Goal: Task Accomplishment & Management: Complete application form

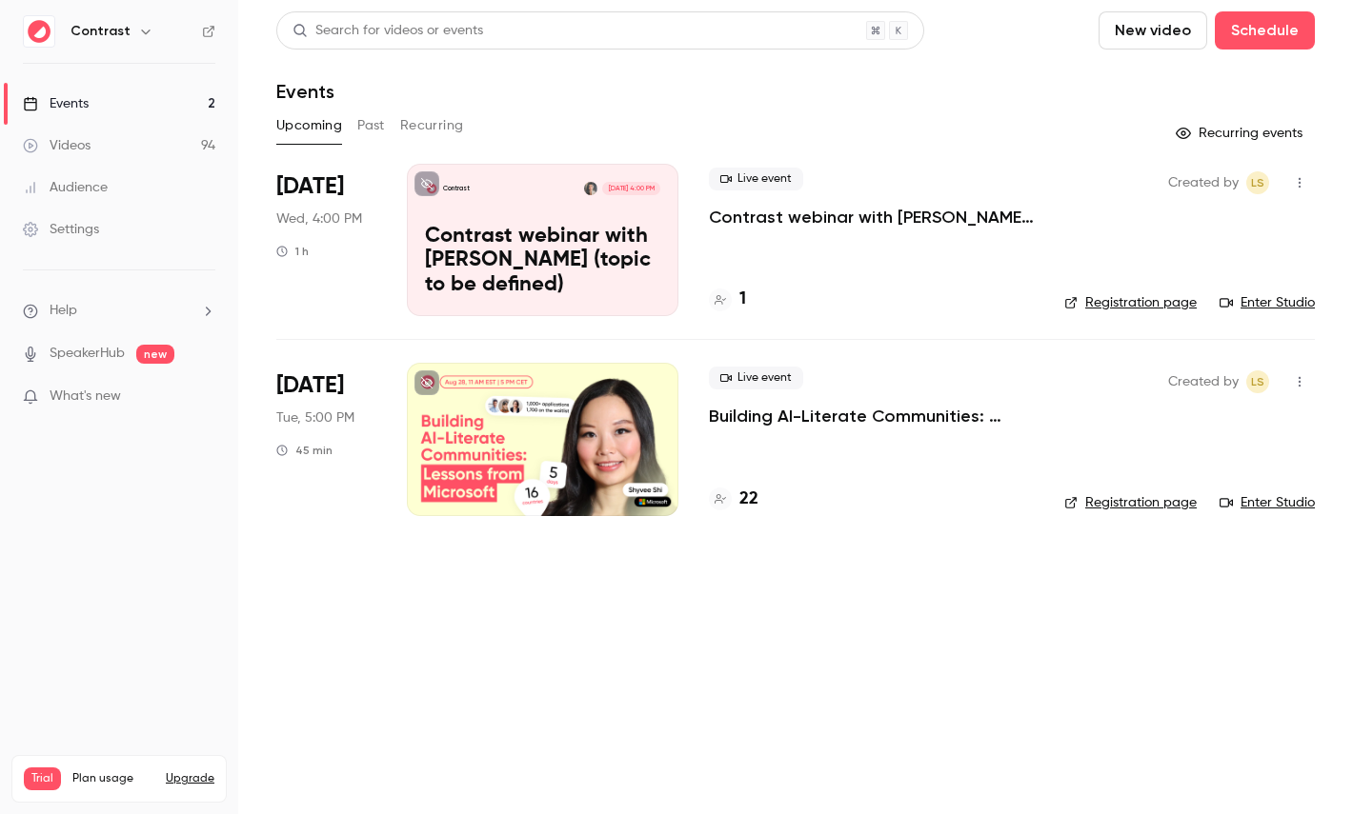
click at [138, 35] on icon "button" at bounding box center [145, 31] width 15 height 15
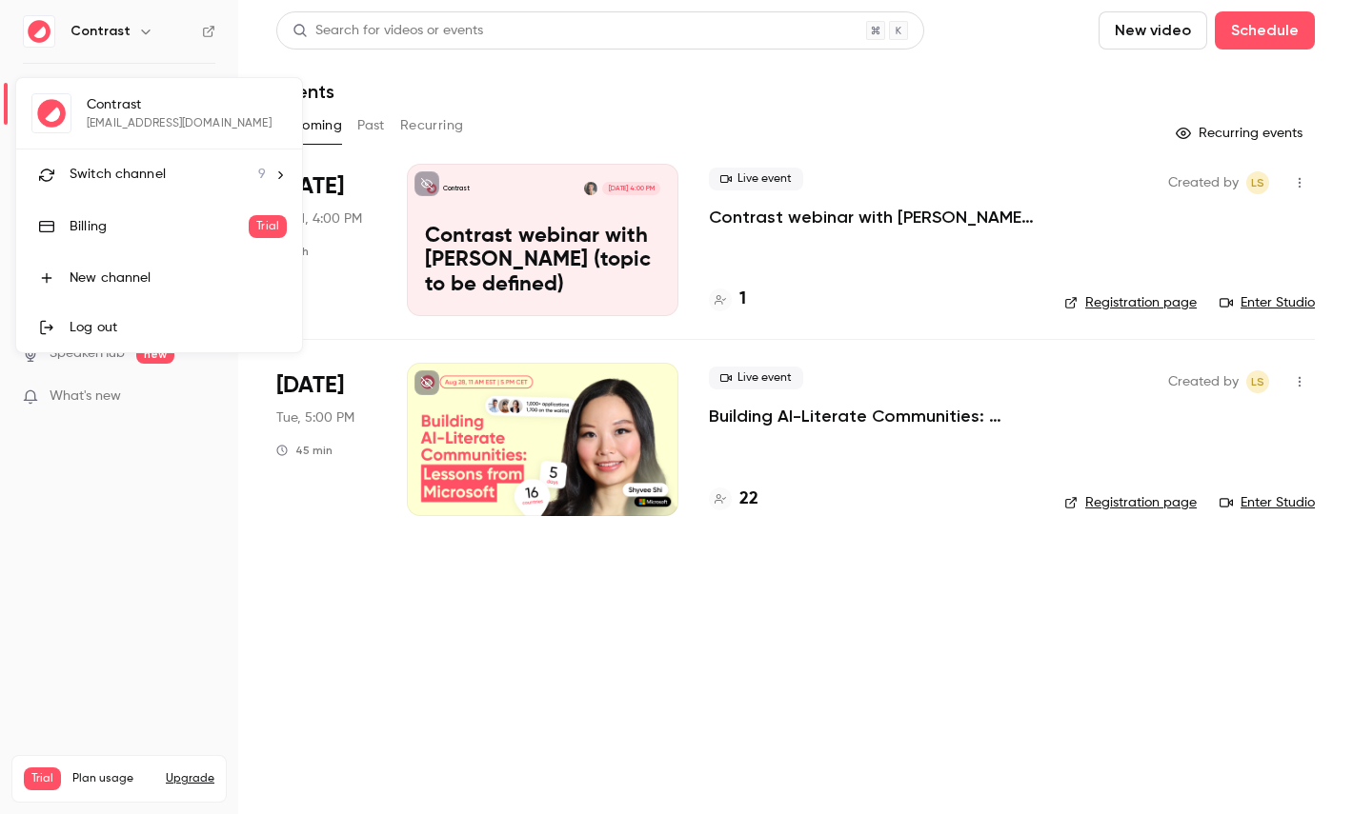
click at [147, 166] on span "Switch channel" at bounding box center [118, 175] width 96 height 20
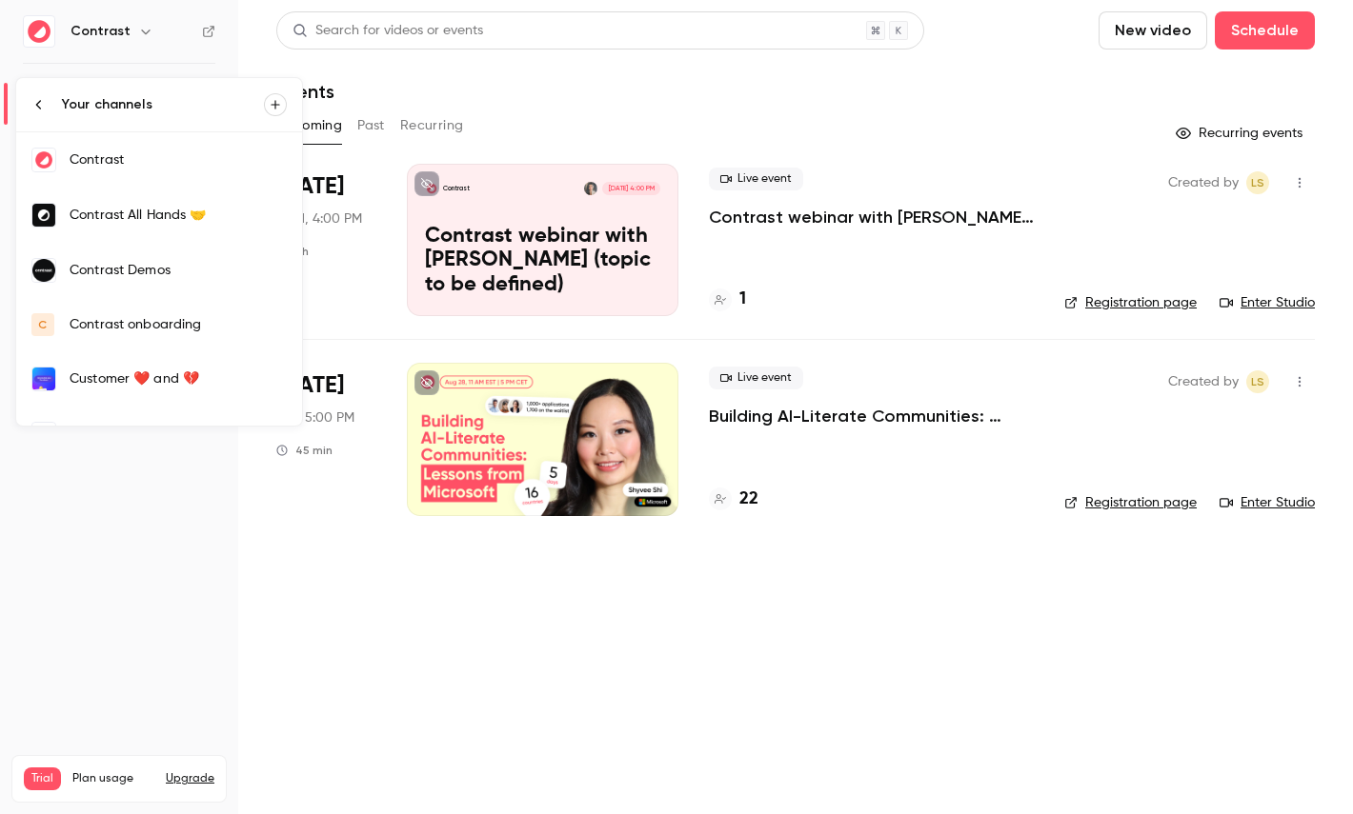
click at [164, 266] on div "Contrast Demos" at bounding box center [178, 270] width 217 height 19
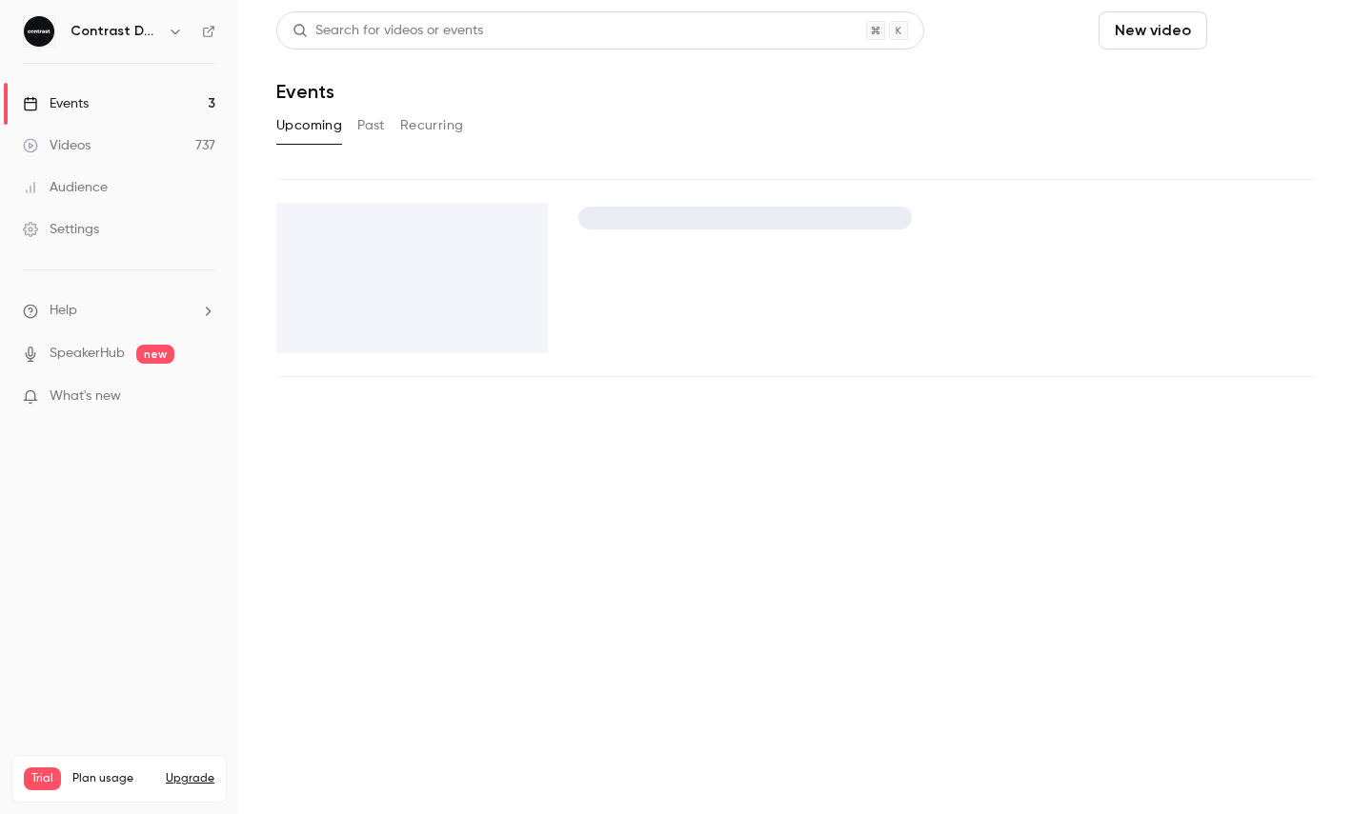
click at [1284, 41] on button "Schedule" at bounding box center [1264, 30] width 100 height 38
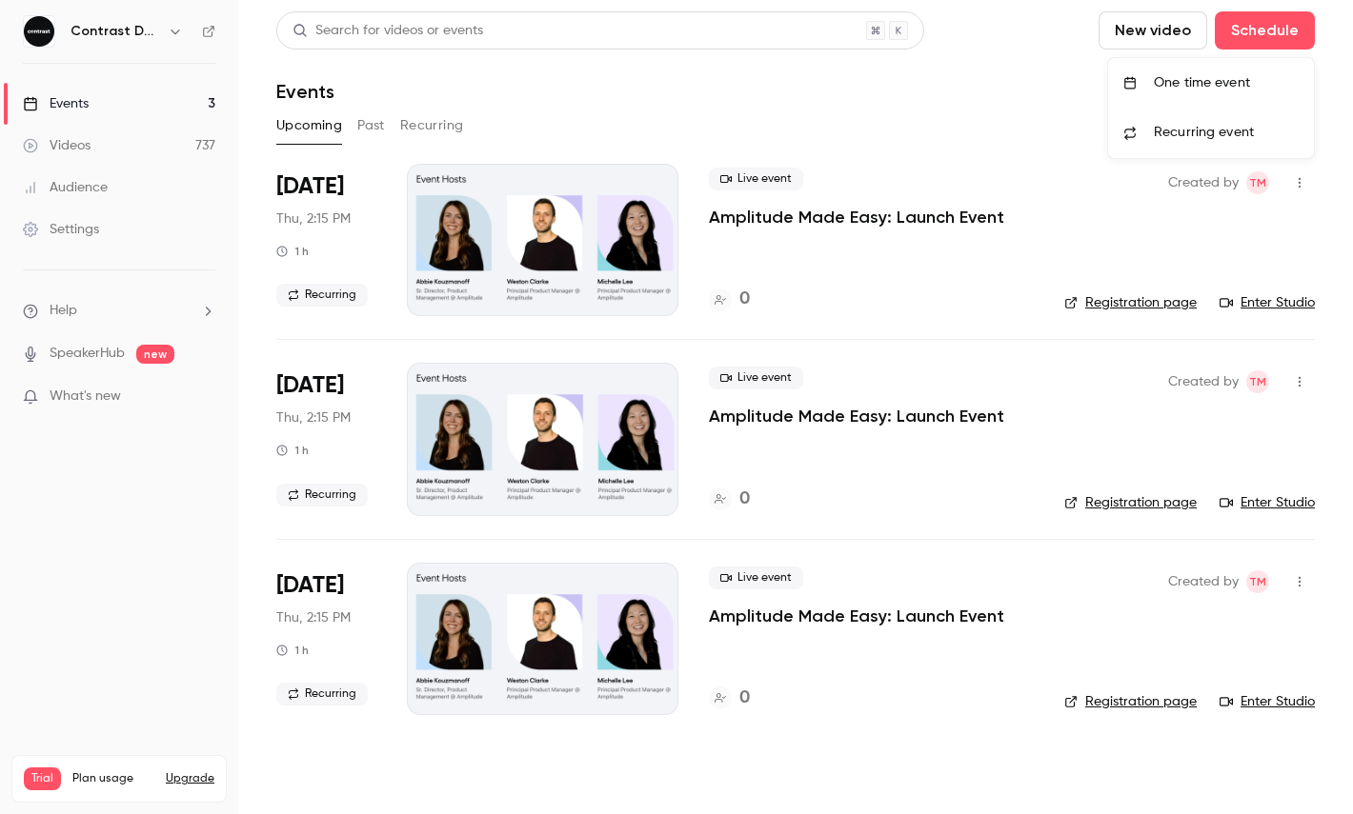
click at [1180, 108] on li "Recurring event" at bounding box center [1211, 133] width 206 height 50
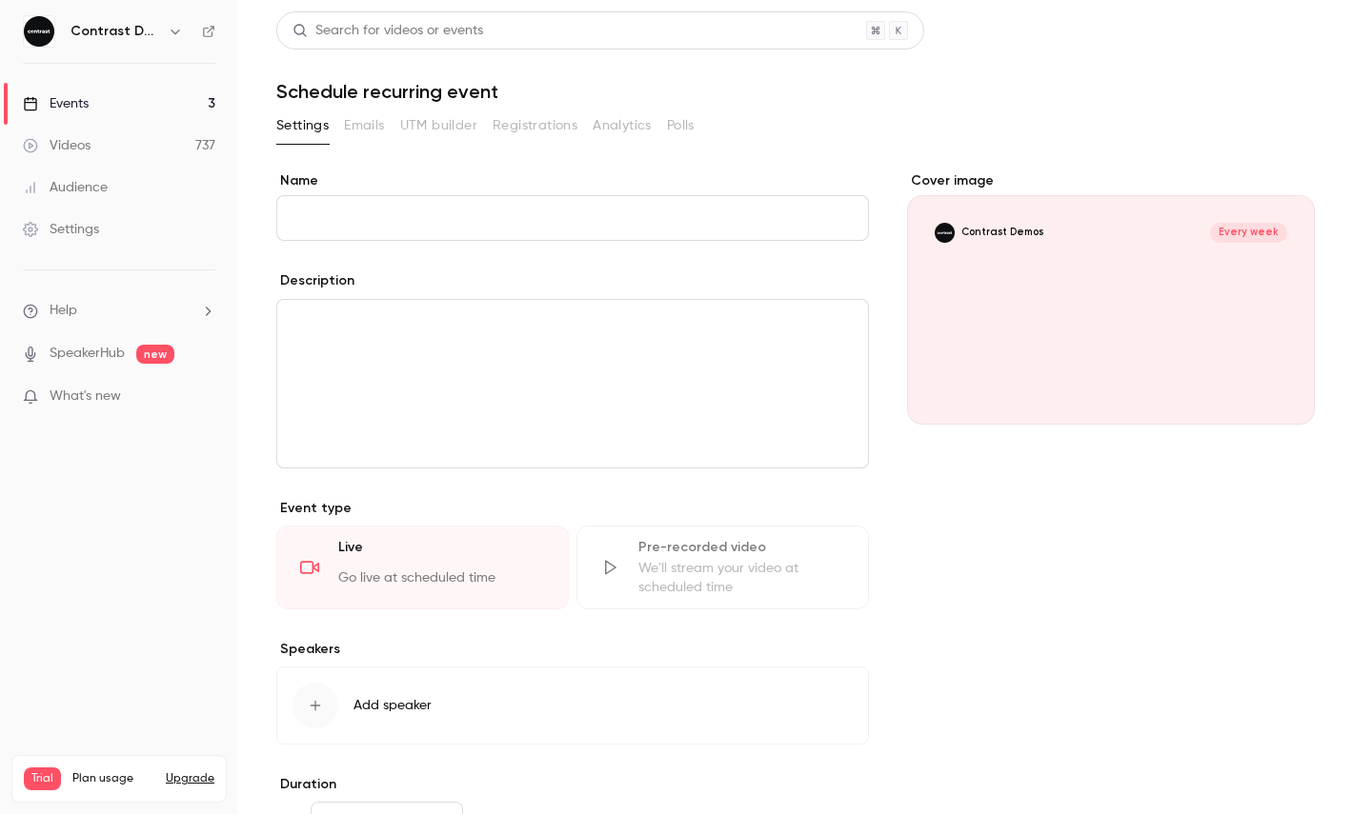
click at [175, 91] on link "Events 3" at bounding box center [119, 104] width 238 height 42
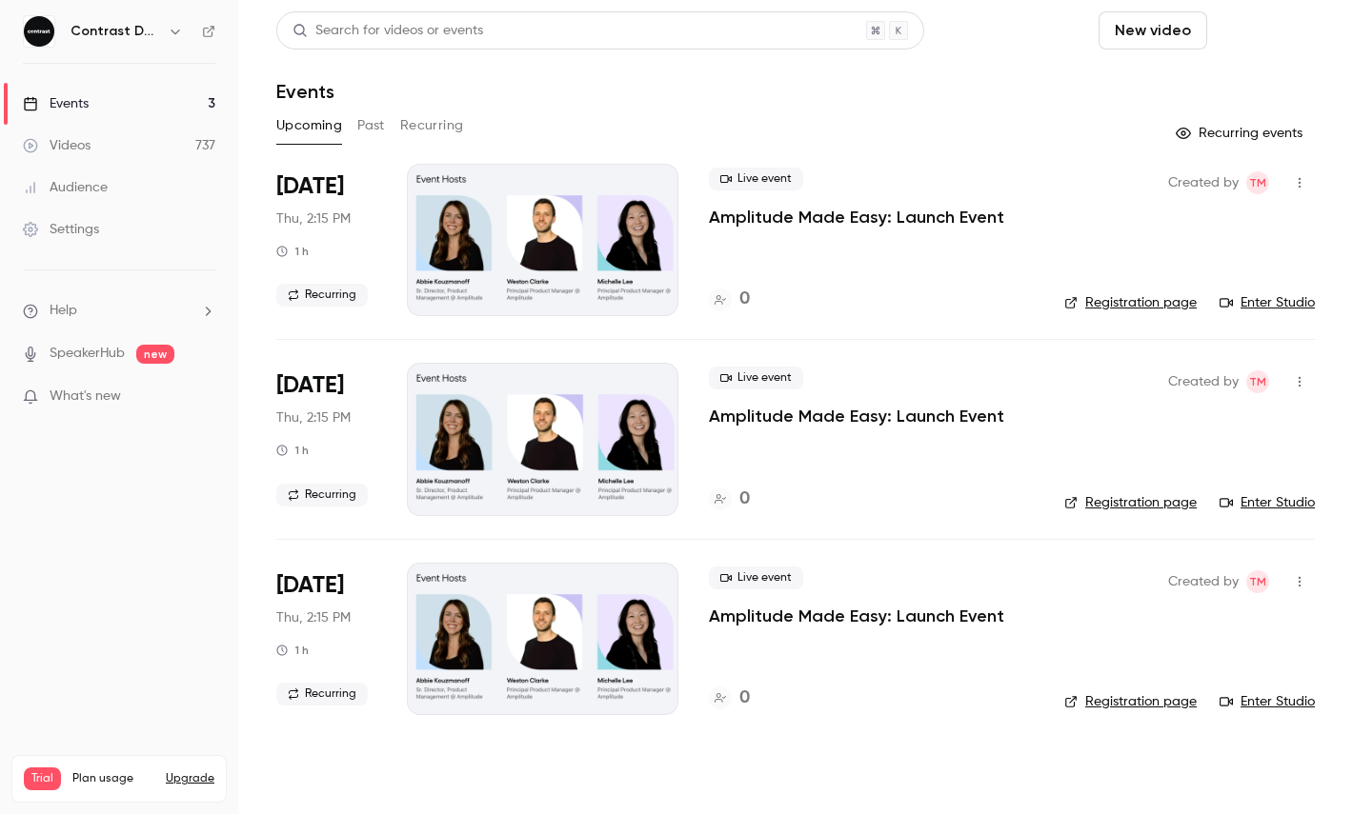
click at [1290, 26] on button "Schedule" at bounding box center [1264, 30] width 100 height 38
click at [1231, 70] on li "One time event" at bounding box center [1211, 83] width 206 height 50
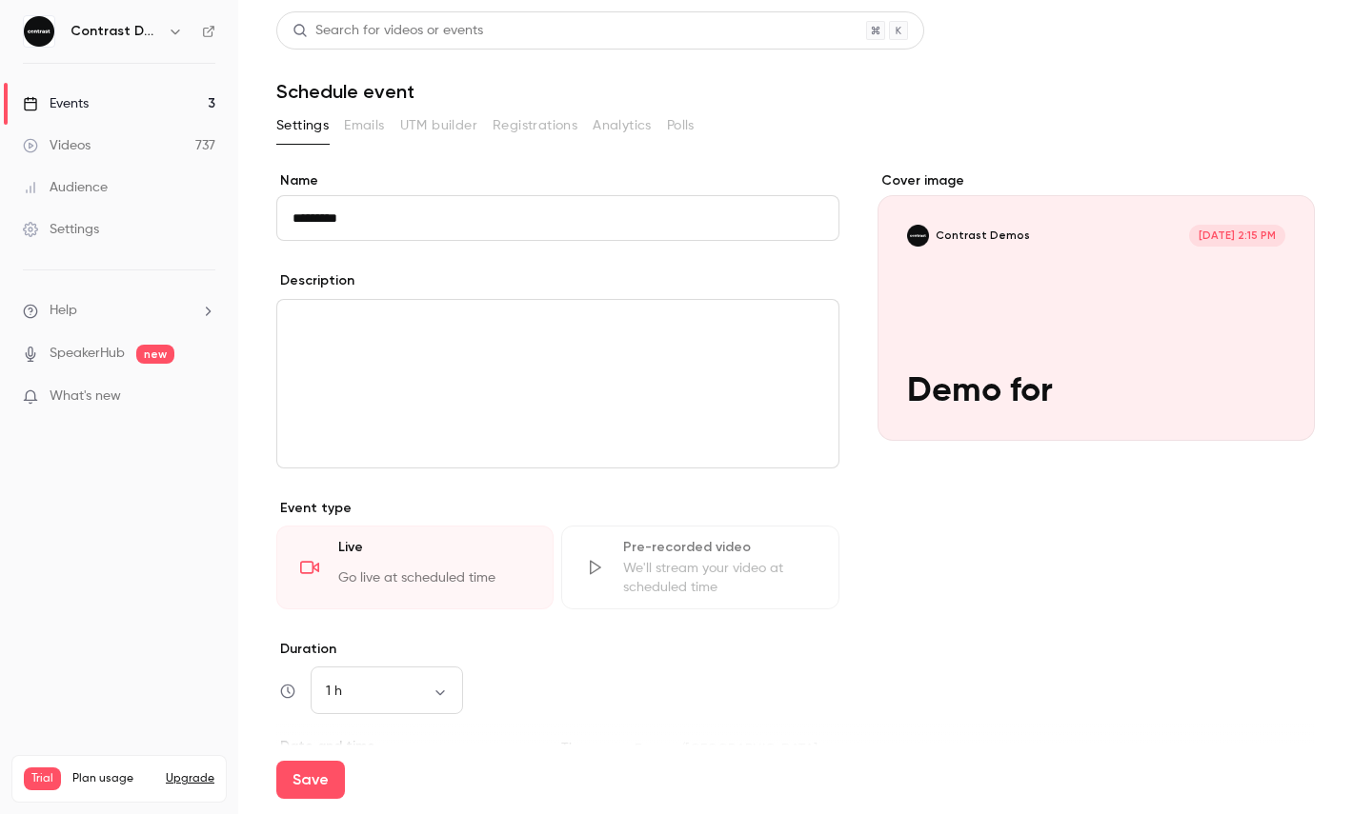
paste input "**********"
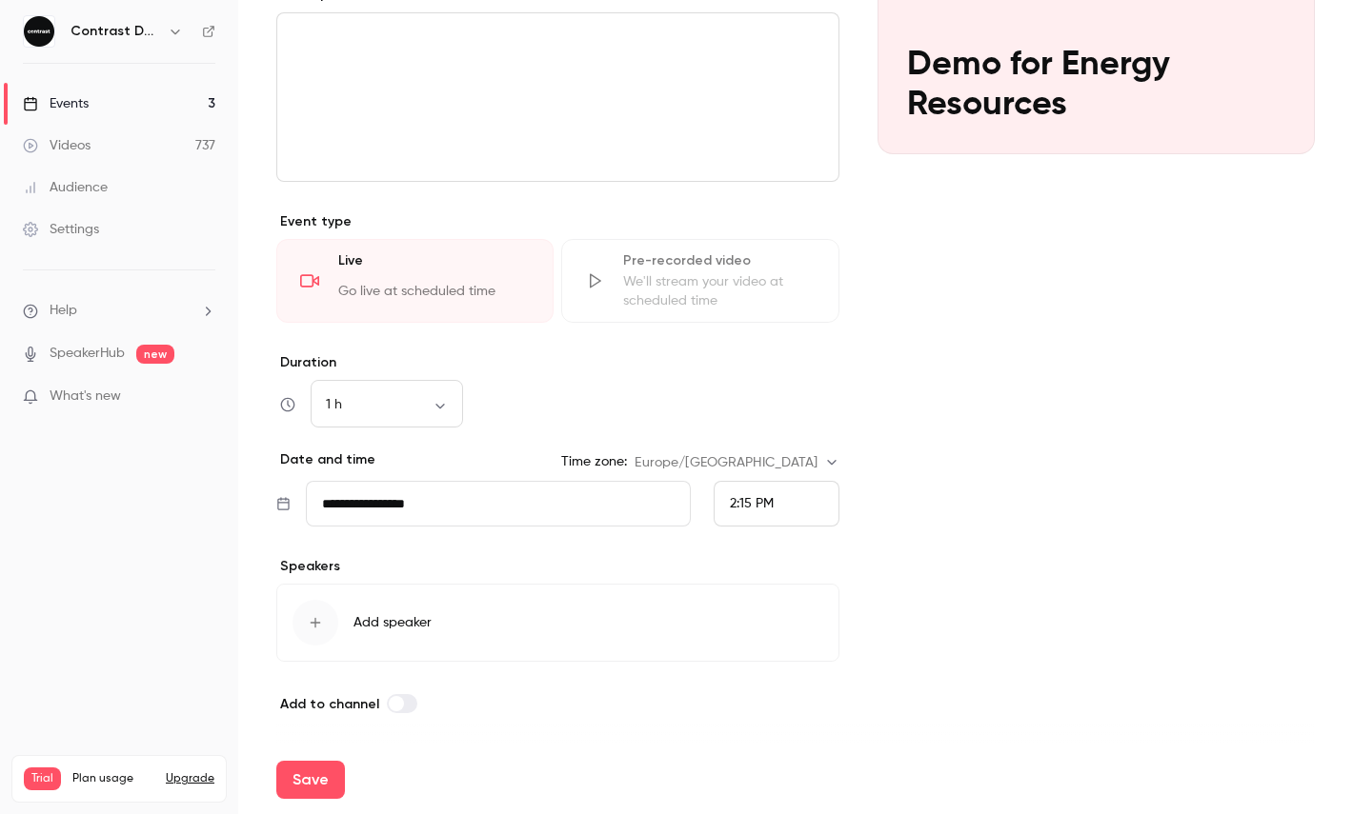
type input "**********"
click at [737, 482] on div "2:15 PM" at bounding box center [776, 504] width 126 height 46
click at [788, 362] on div "2:30 PM" at bounding box center [776, 363] width 93 height 20
click at [338, 790] on button "Save" at bounding box center [310, 780] width 69 height 38
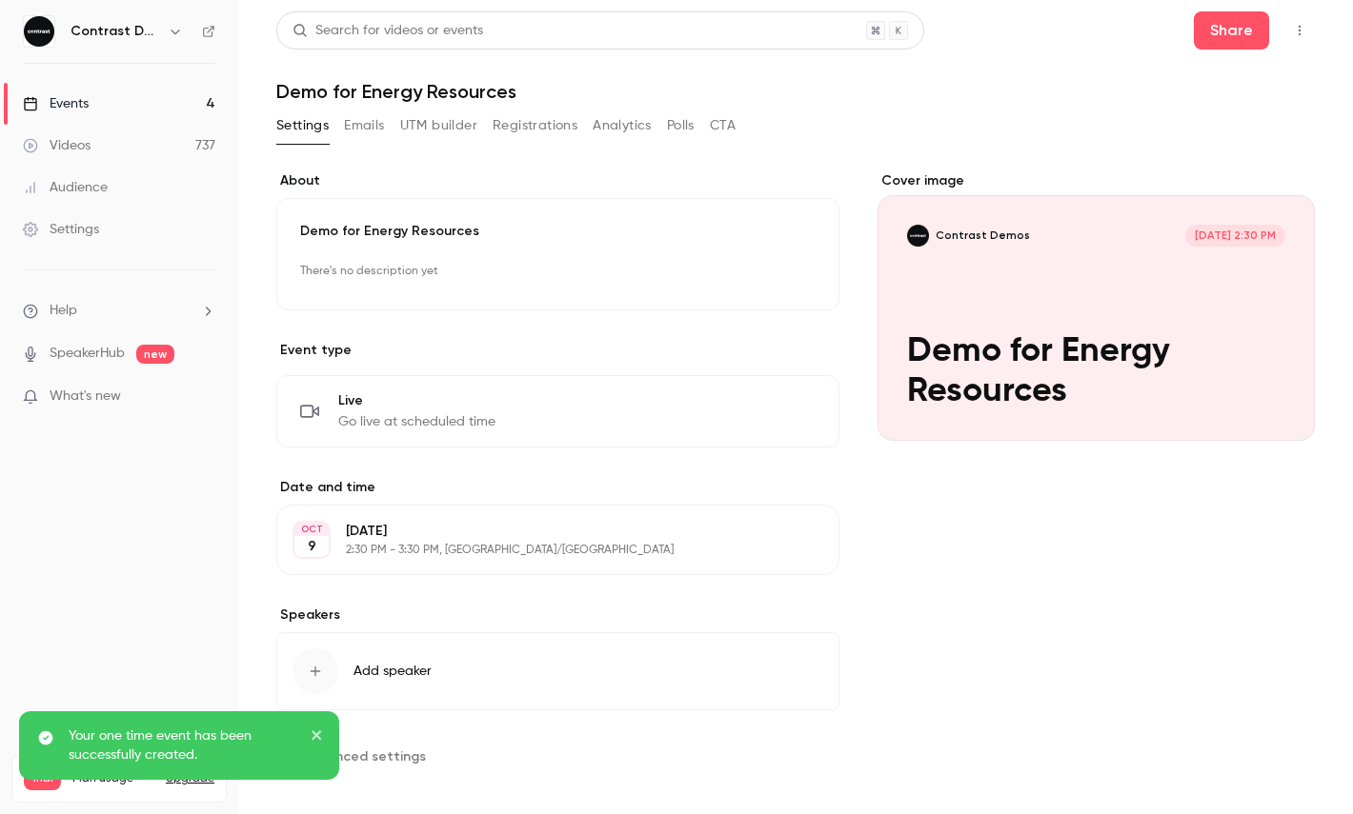
click at [1295, 40] on button "button" at bounding box center [1299, 30] width 30 height 30
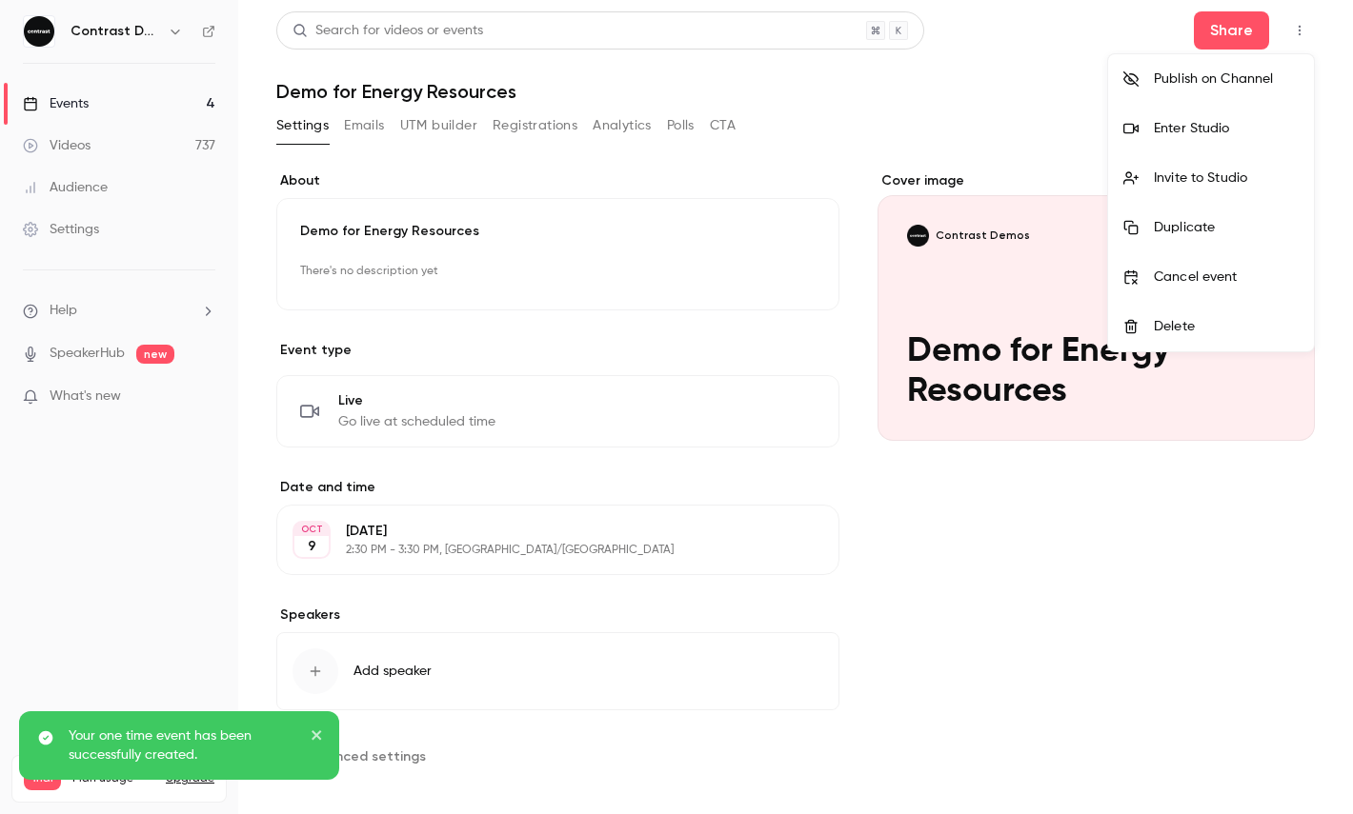
click at [1241, 133] on div "Enter Studio" at bounding box center [1225, 128] width 145 height 19
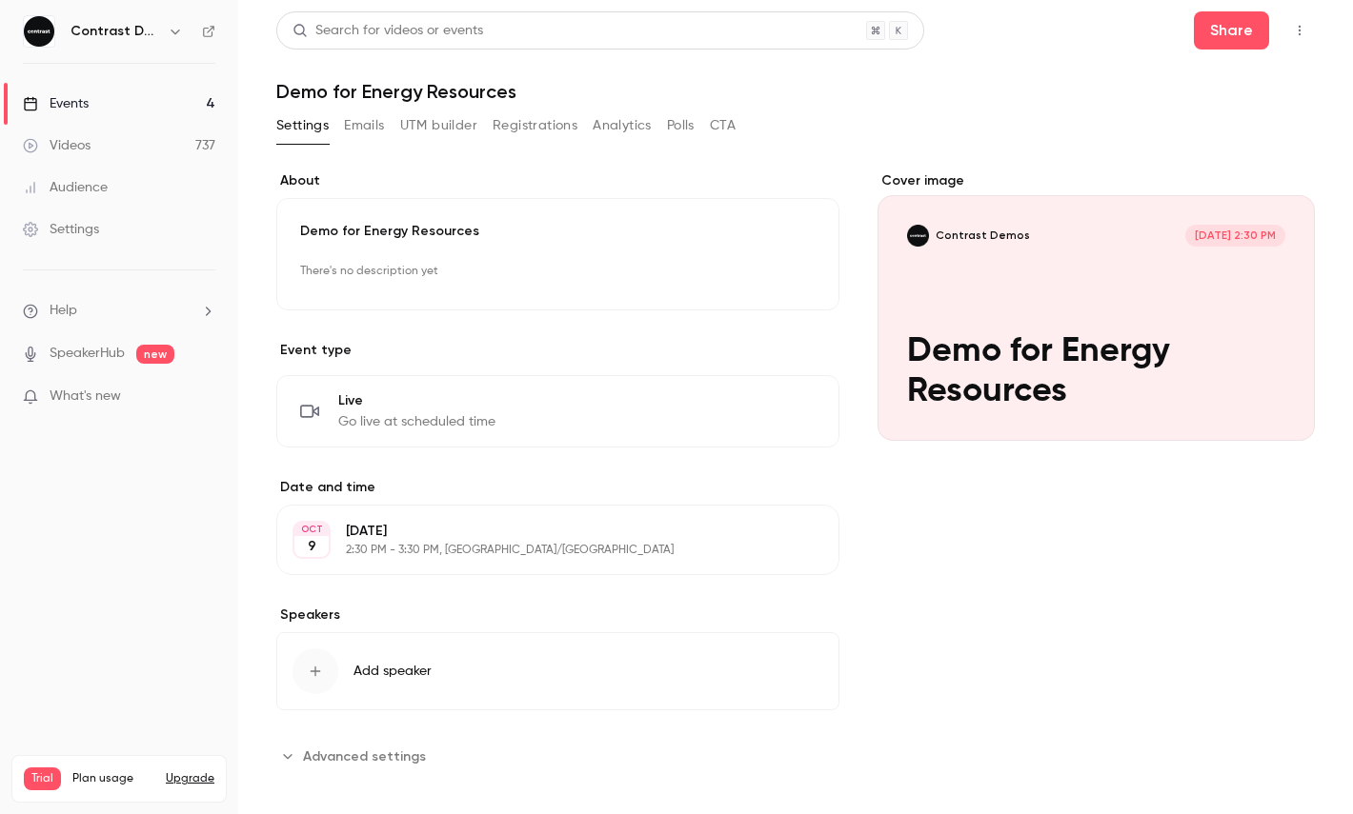
click at [170, 137] on link "Videos 737" at bounding box center [119, 146] width 238 height 42
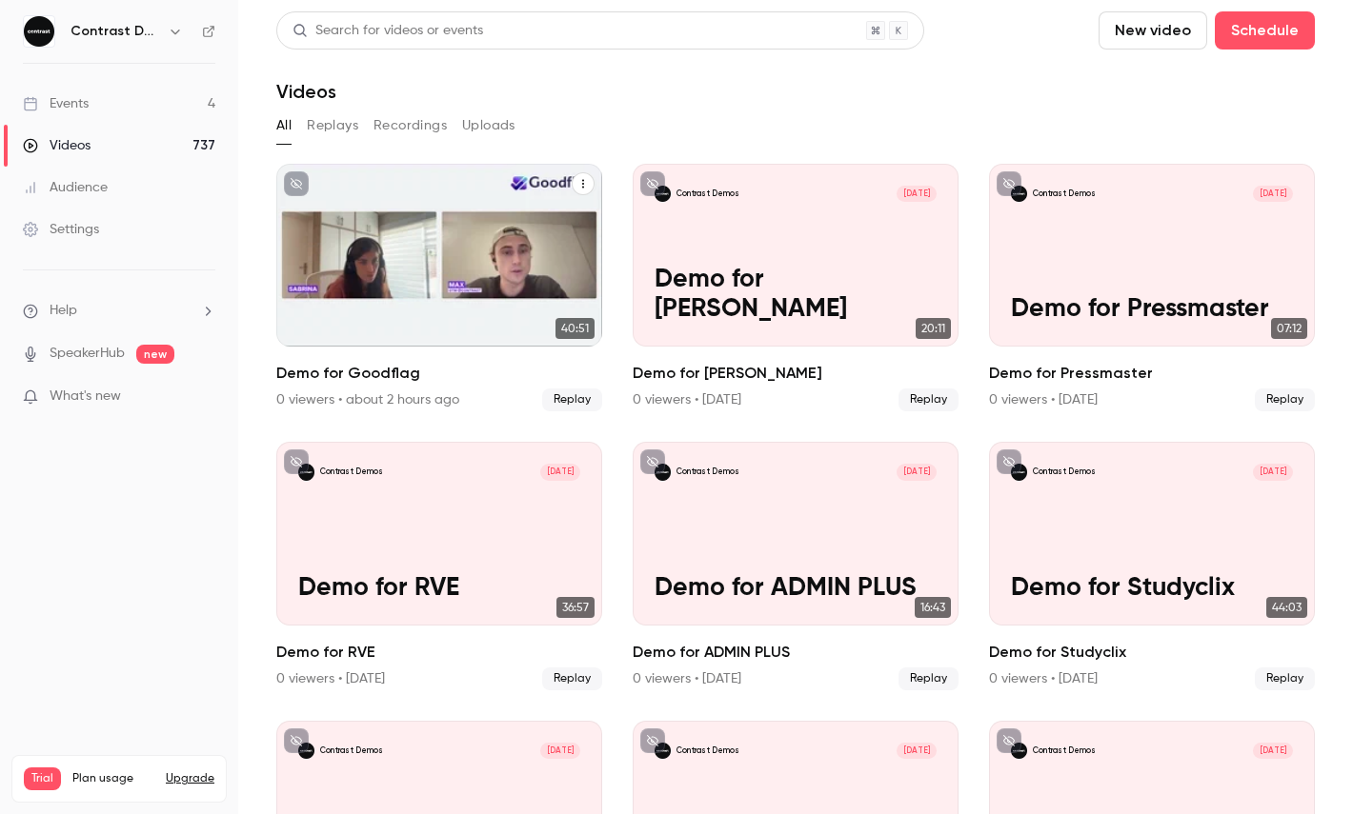
click at [584, 180] on icon "Demo for Goodflag" at bounding box center [582, 183] width 11 height 11
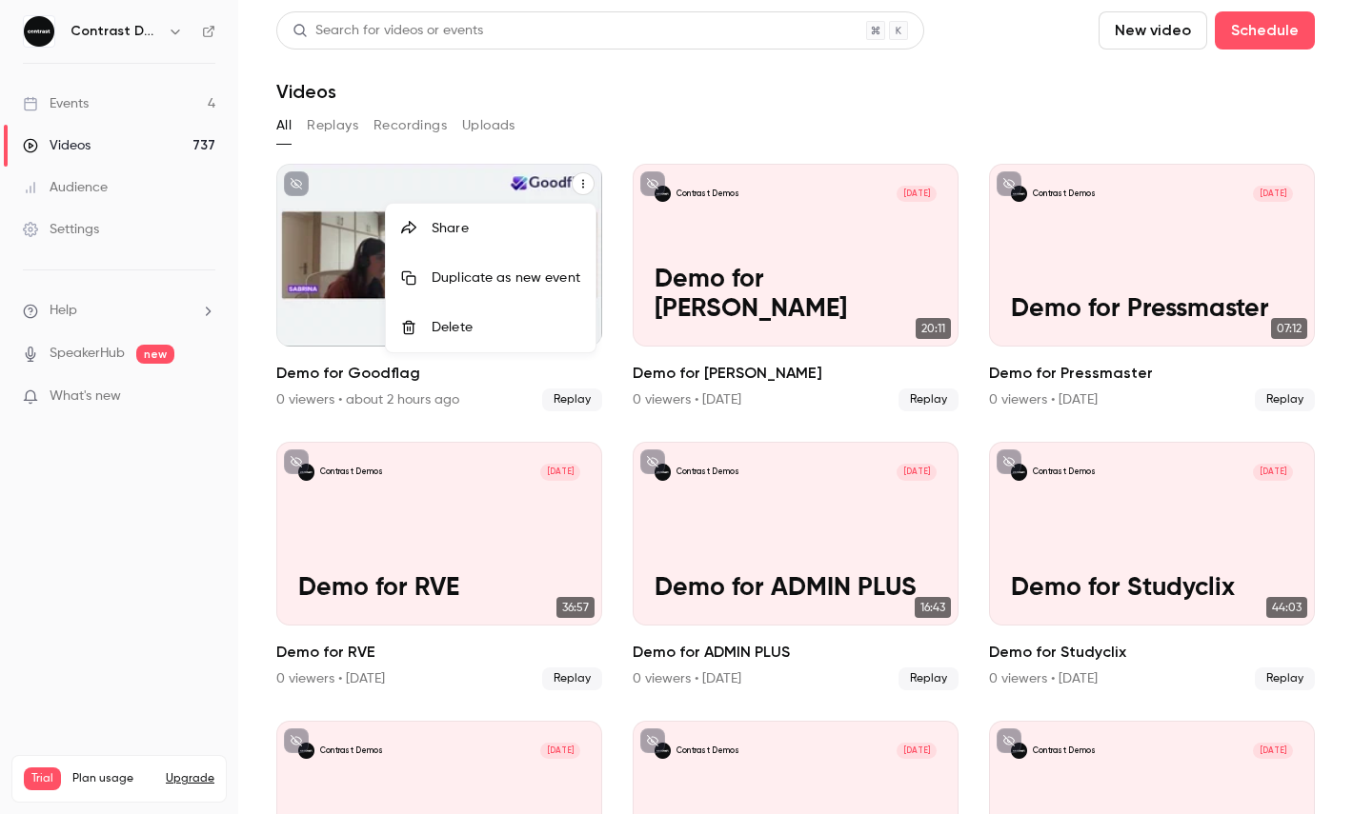
click at [558, 188] on div at bounding box center [676, 407] width 1353 height 814
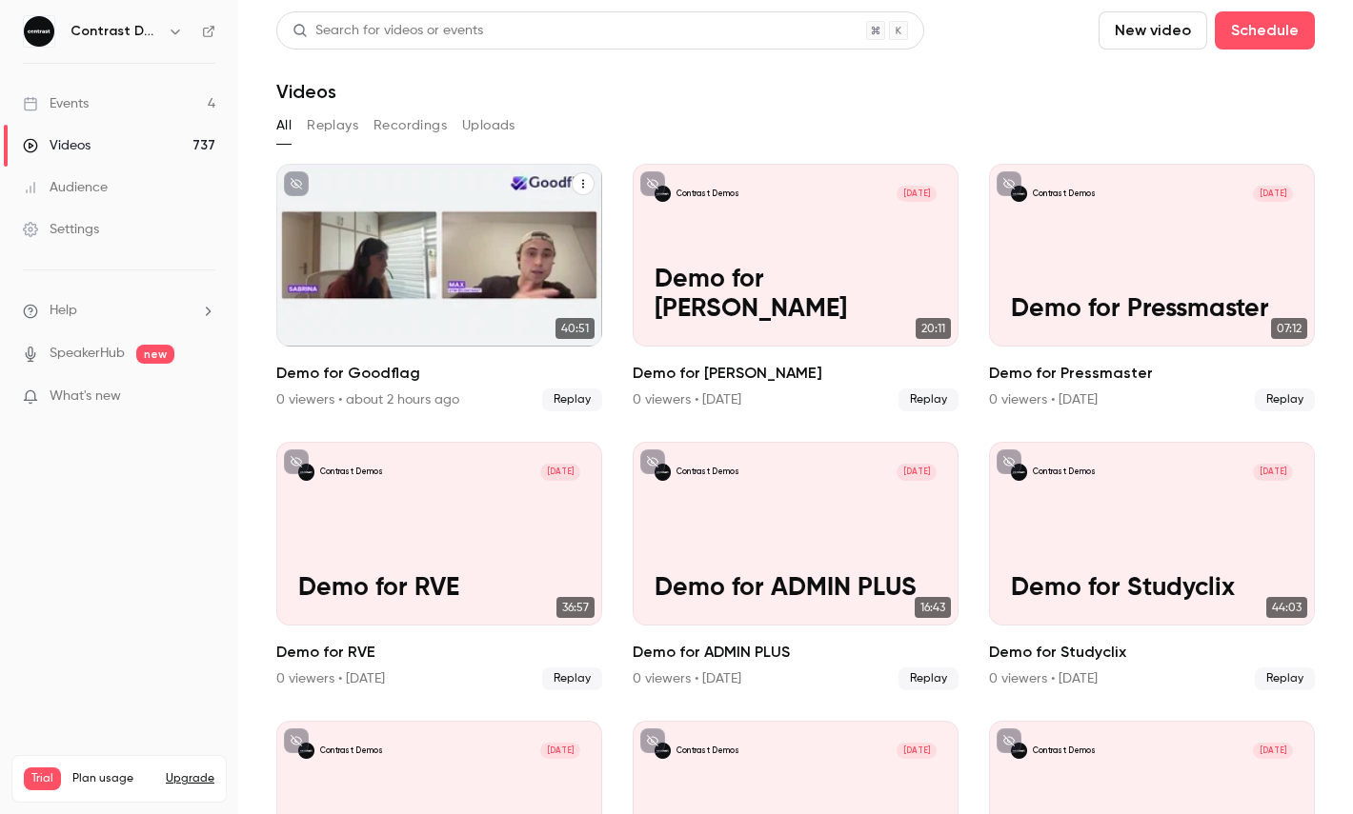
click at [584, 178] on icon "Demo for Goodflag" at bounding box center [582, 183] width 11 height 11
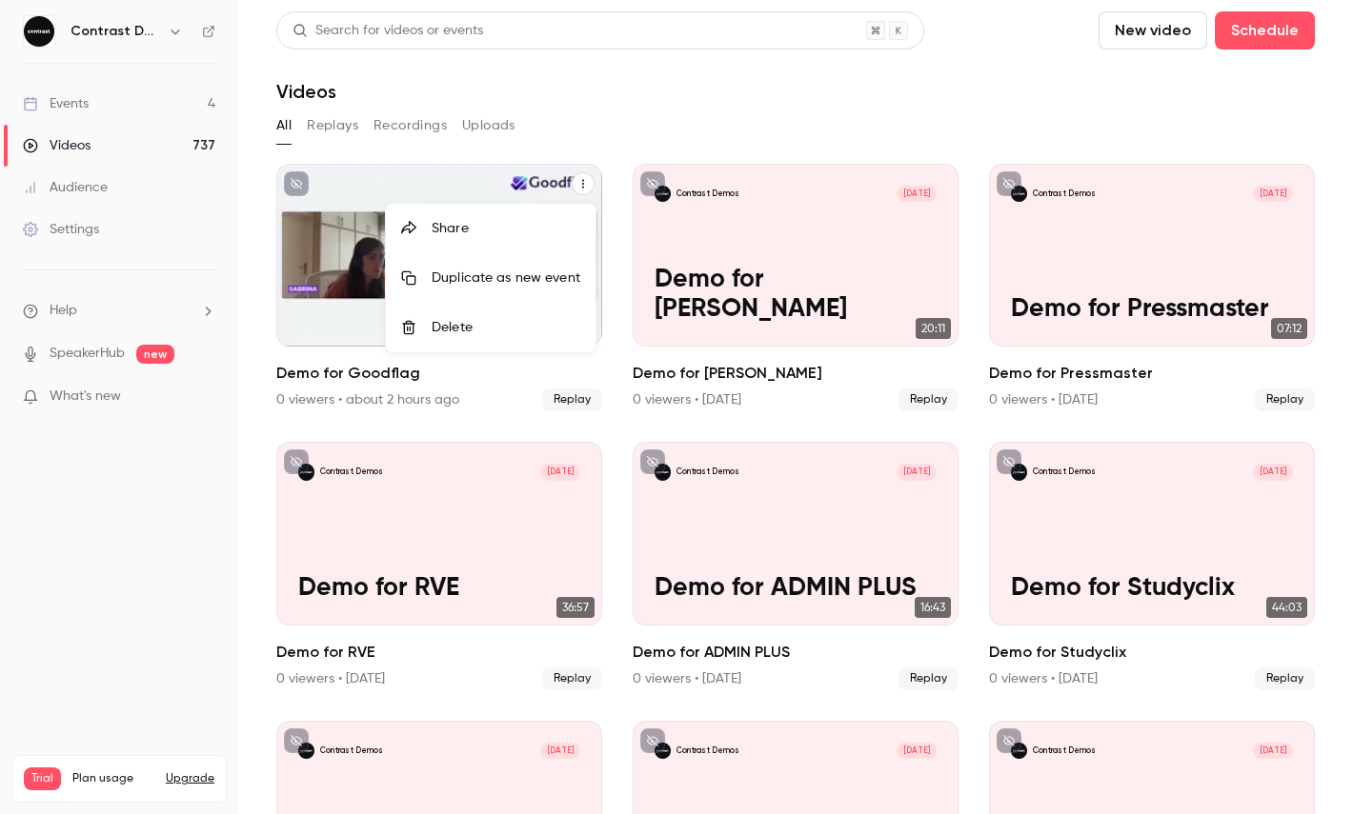
click at [526, 210] on li "Share" at bounding box center [491, 229] width 210 height 50
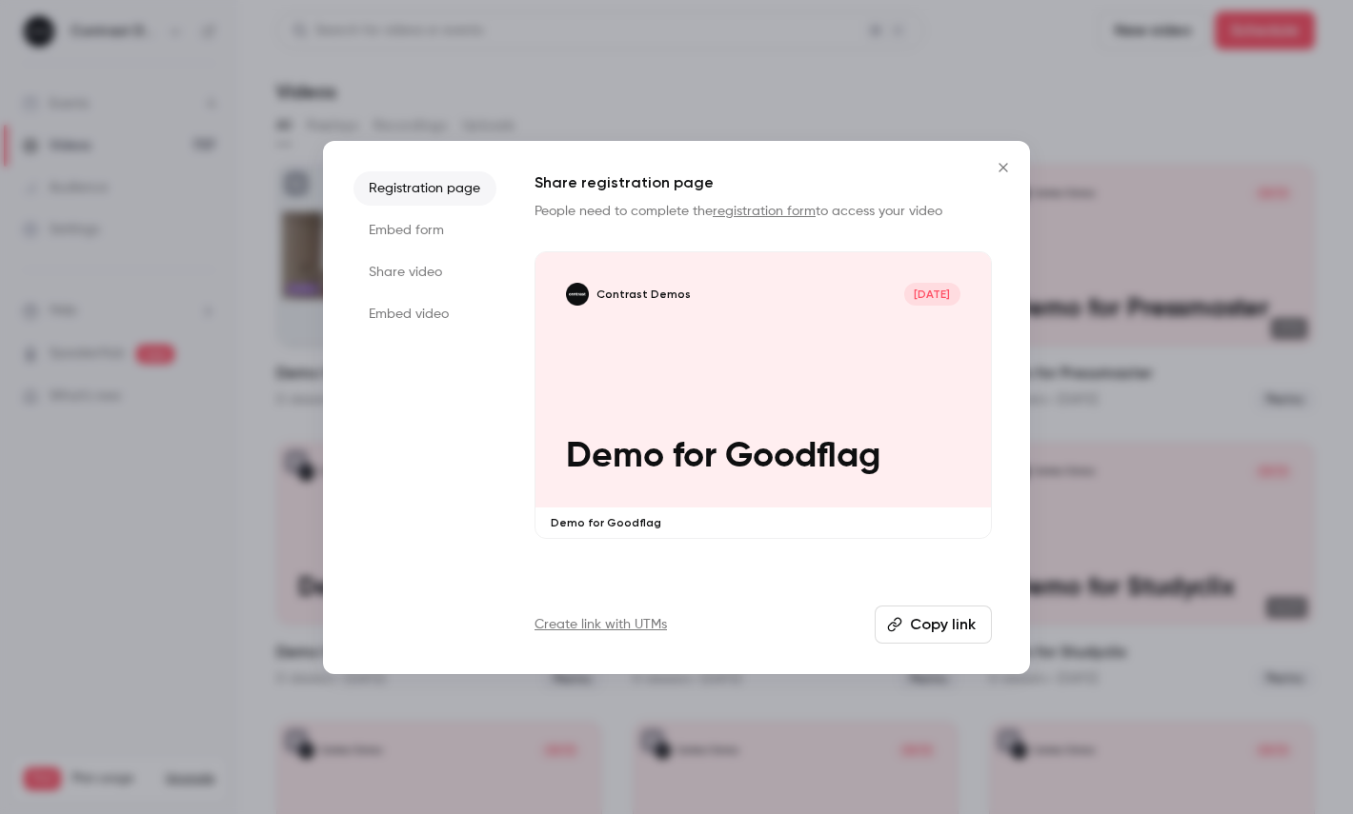
click at [417, 262] on li "Share video" at bounding box center [424, 272] width 143 height 34
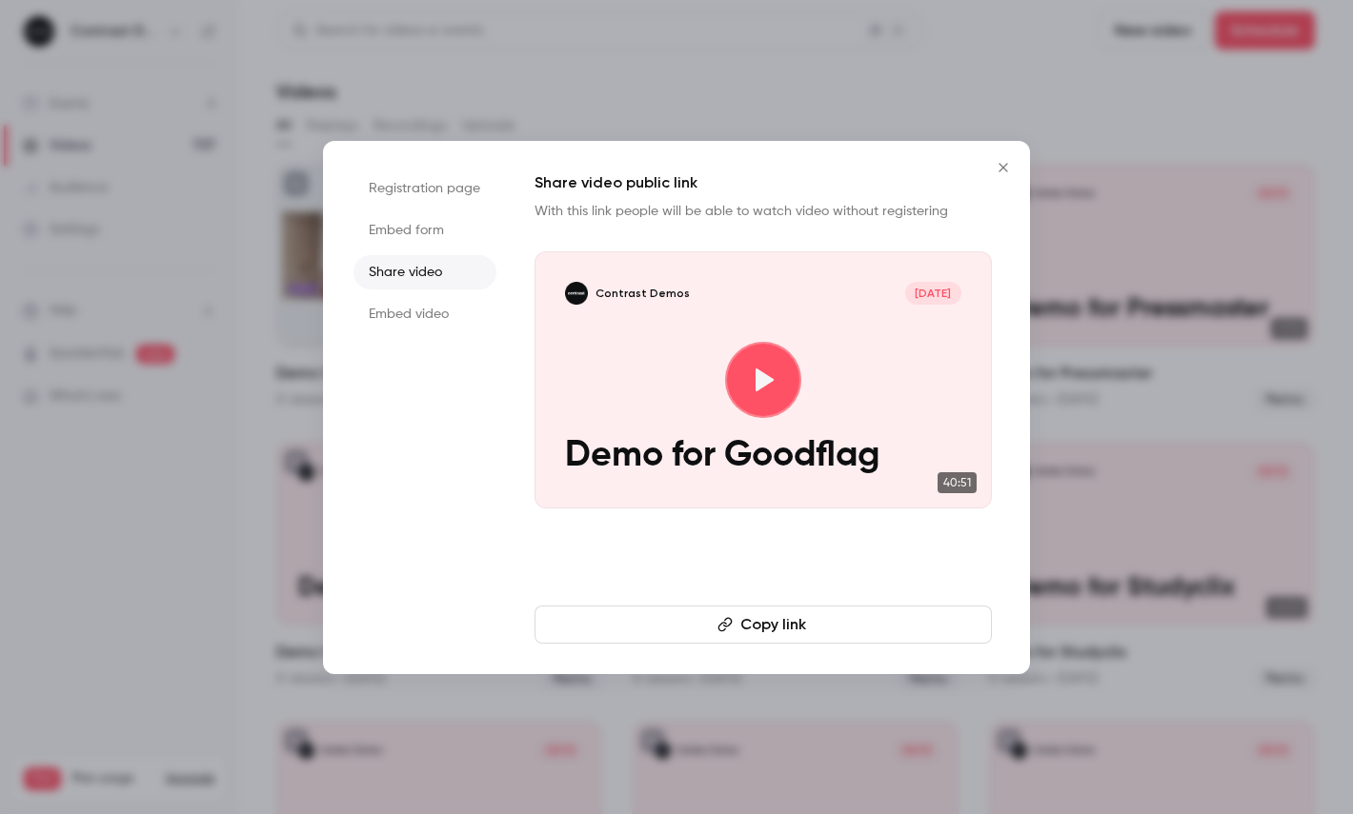
click at [715, 600] on div "Share video public link With this link people will be able to watch video witho…" at bounding box center [762, 407] width 457 height 472
click at [715, 620] on button "Copy link" at bounding box center [762, 625] width 457 height 38
click at [96, 93] on div at bounding box center [676, 407] width 1353 height 814
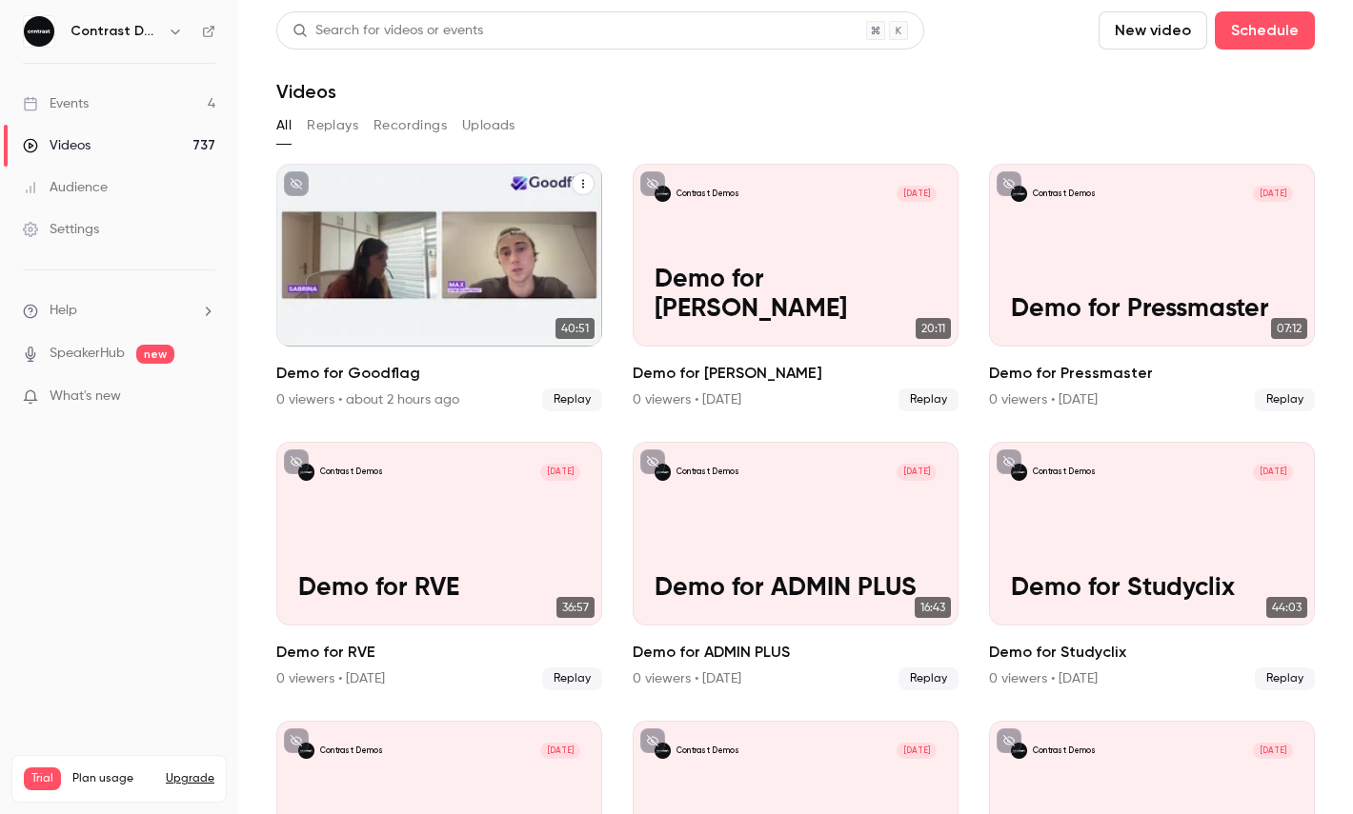
click at [185, 29] on button "button" at bounding box center [175, 31] width 23 height 23
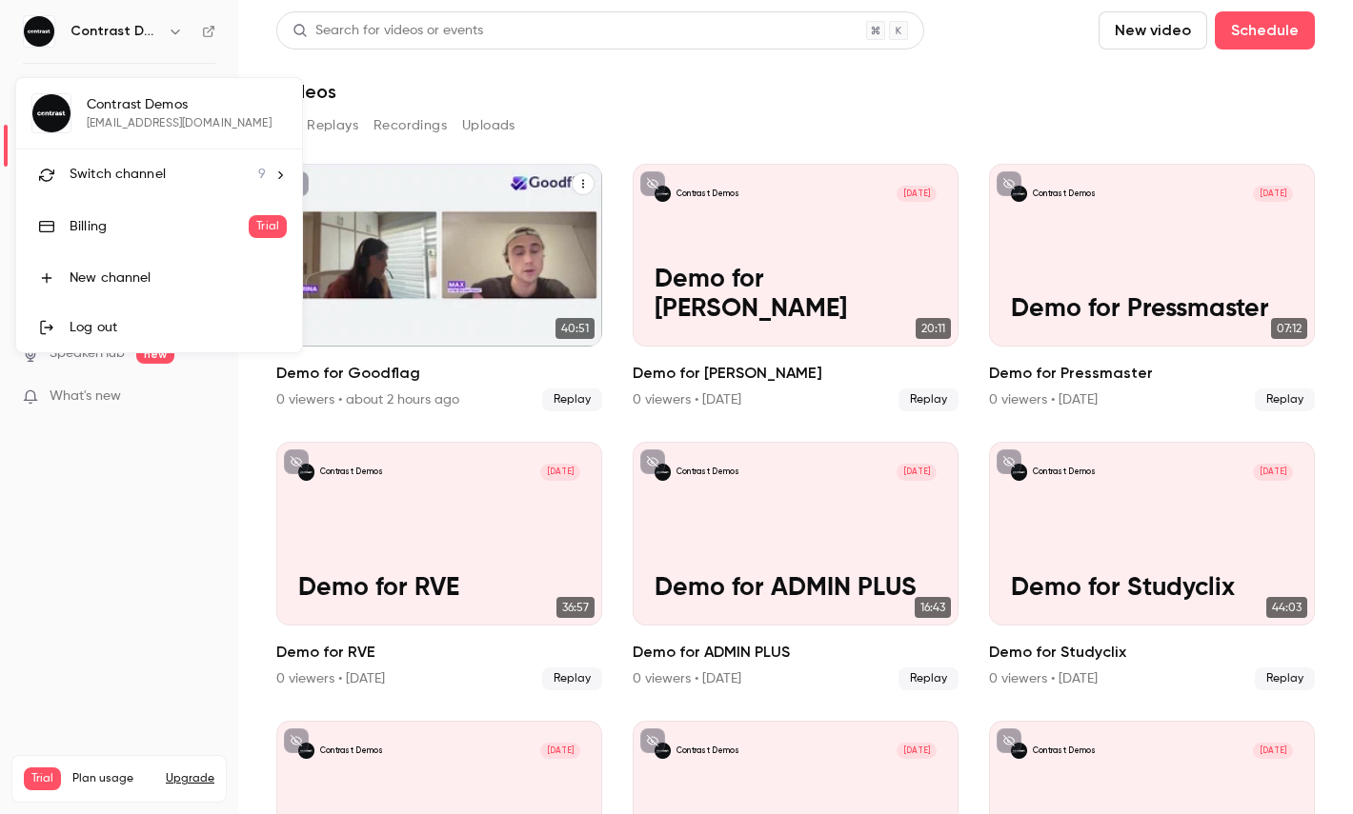
click at [128, 156] on li "Switch channel 9" at bounding box center [159, 175] width 286 height 50
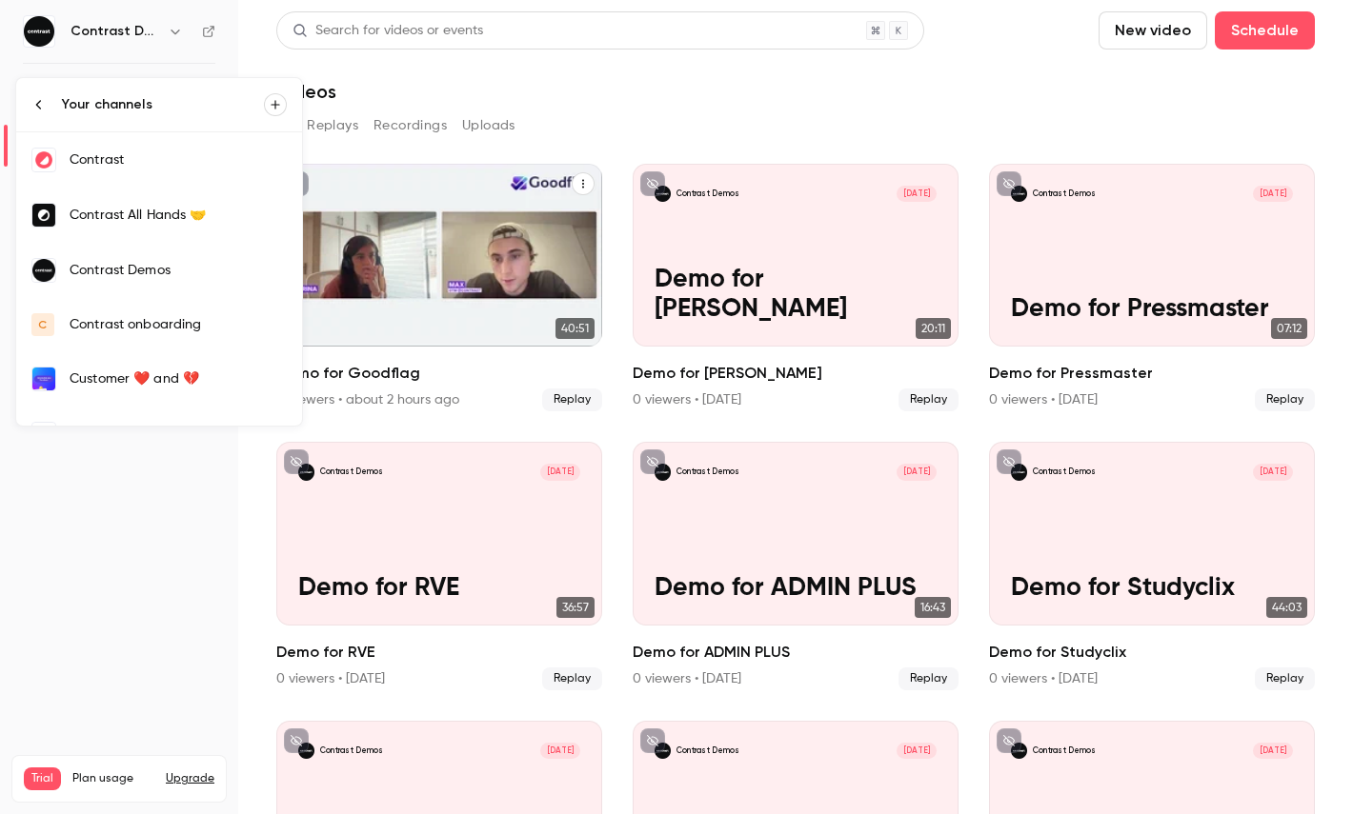
click at [152, 150] on link "Contrast" at bounding box center [159, 159] width 286 height 55
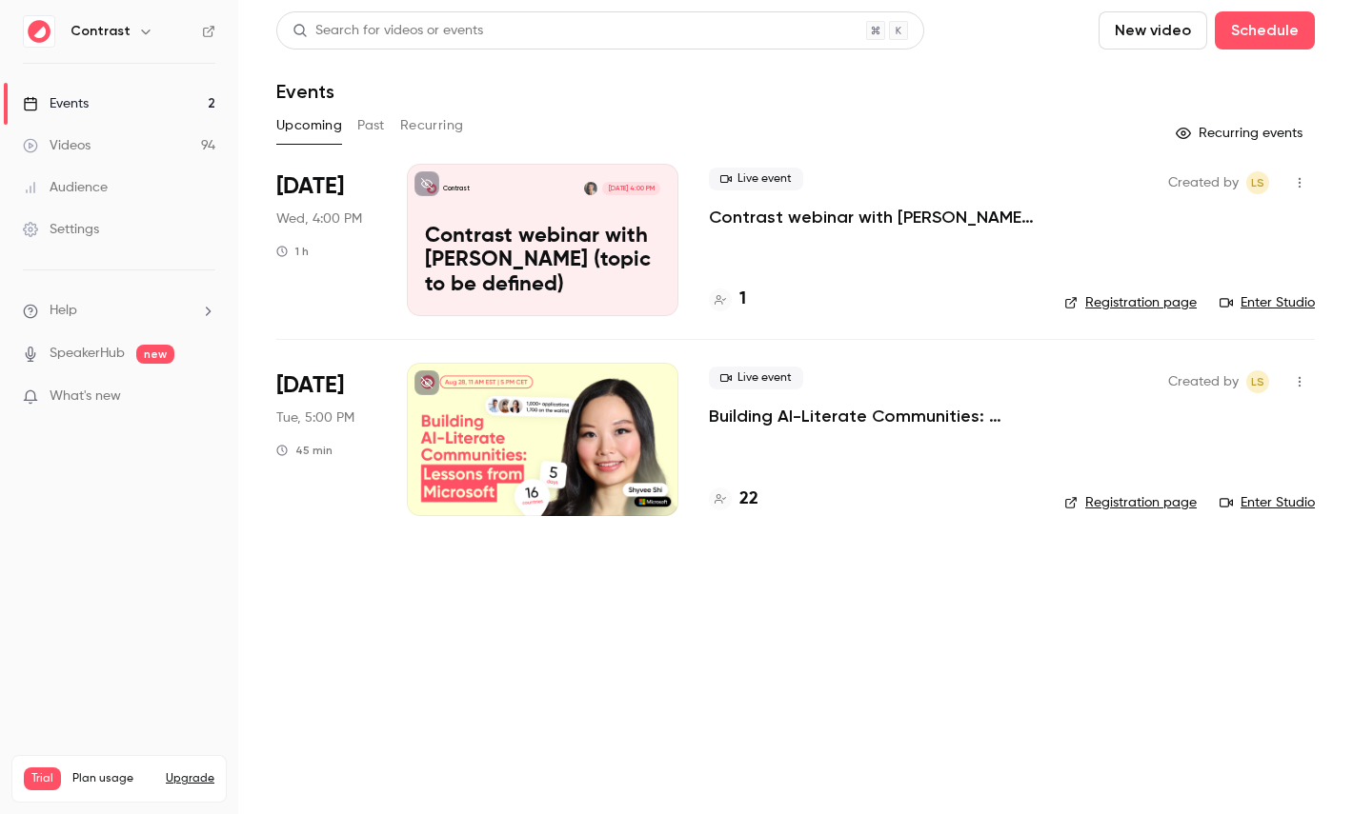
click at [494, 451] on div at bounding box center [542, 439] width 271 height 152
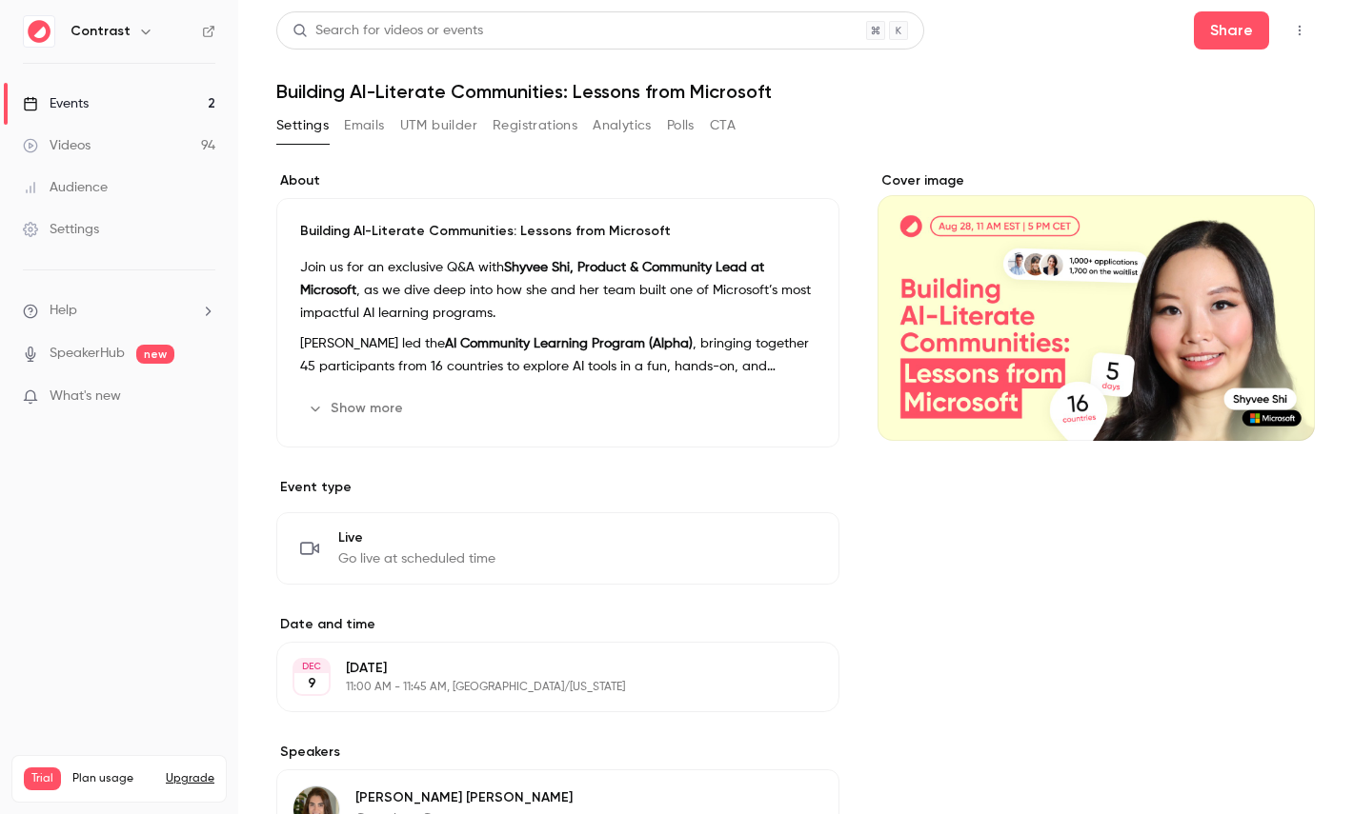
click at [545, 132] on button "Registrations" at bounding box center [534, 125] width 85 height 30
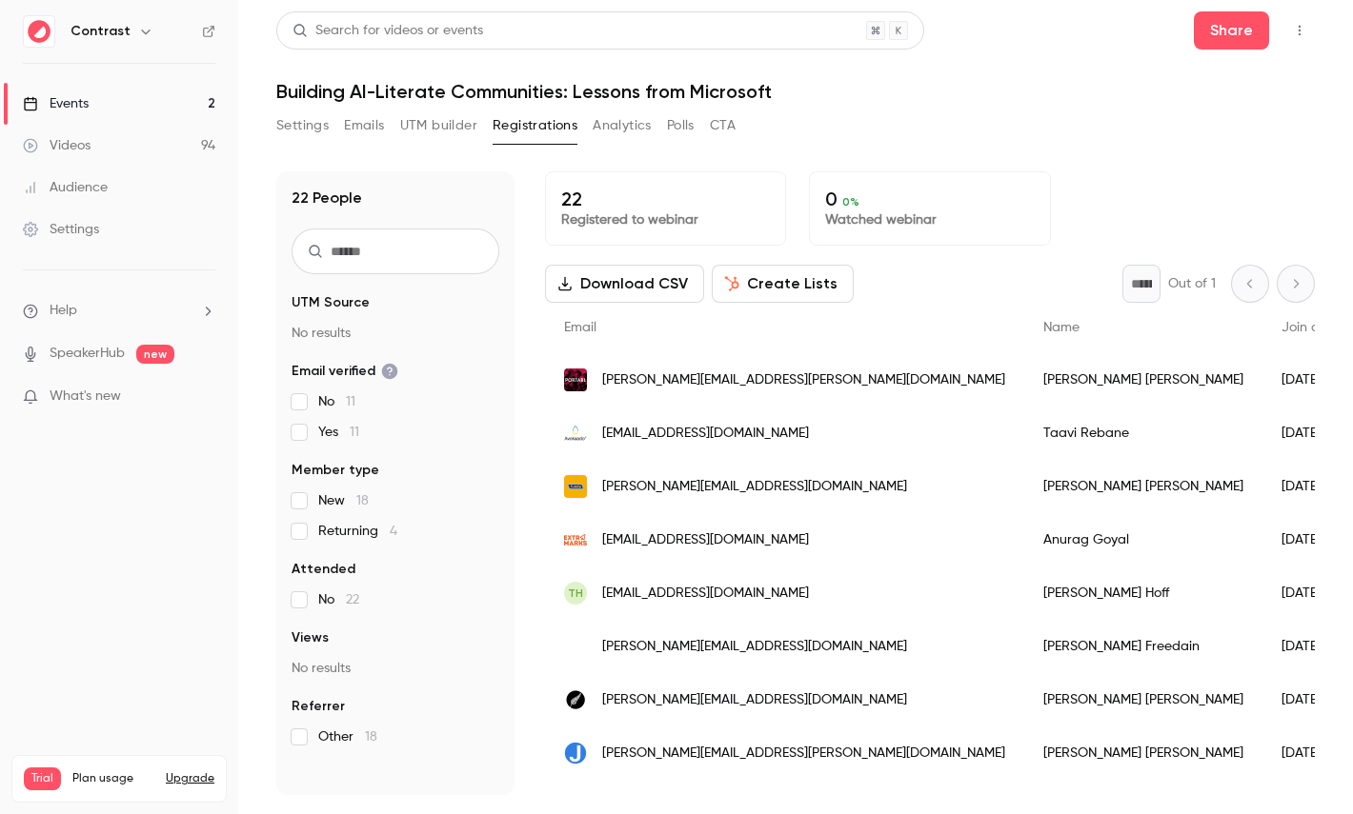
click at [105, 142] on link "Videos 94" at bounding box center [119, 146] width 238 height 42
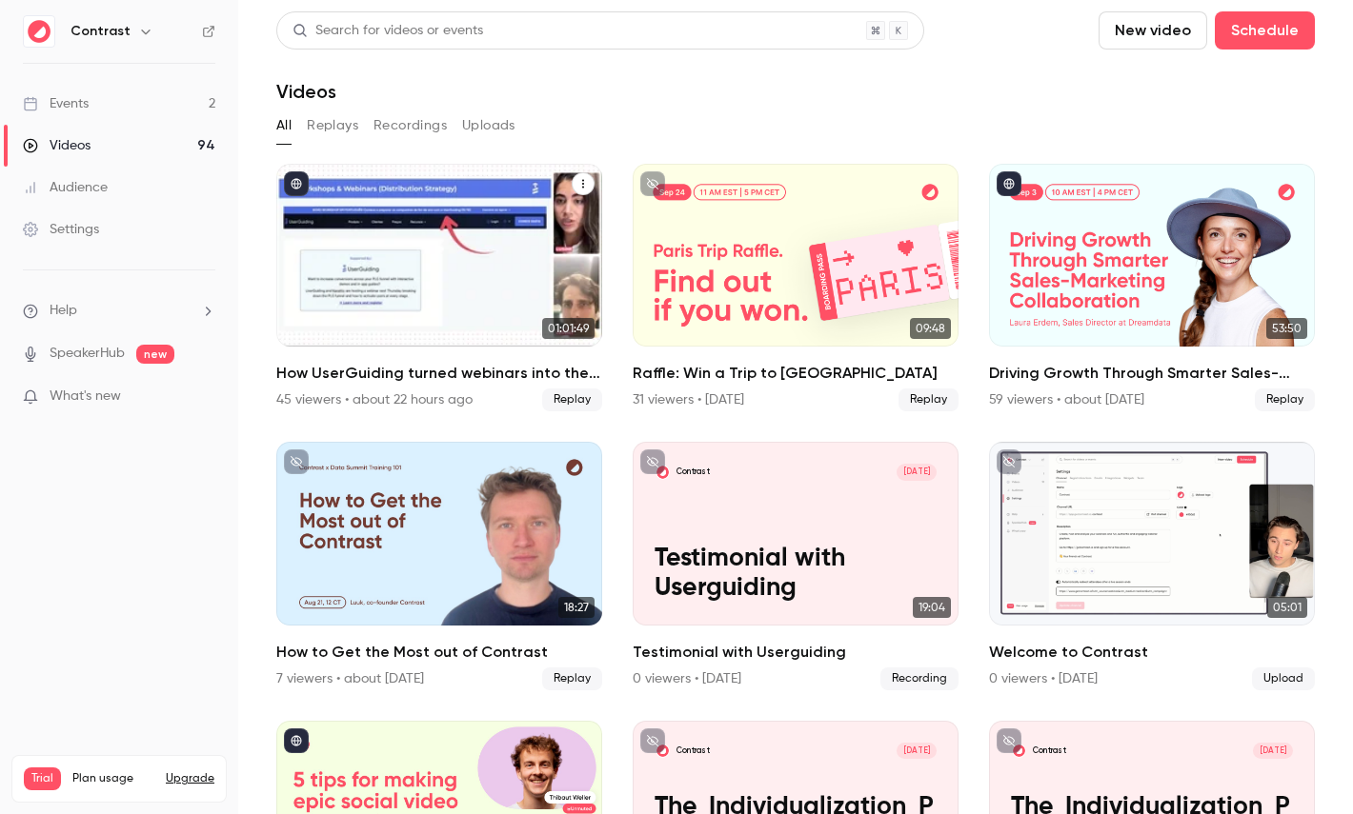
click at [485, 244] on div "How UserGuiding turned webinars into their #1 lead gen channel" at bounding box center [439, 255] width 326 height 183
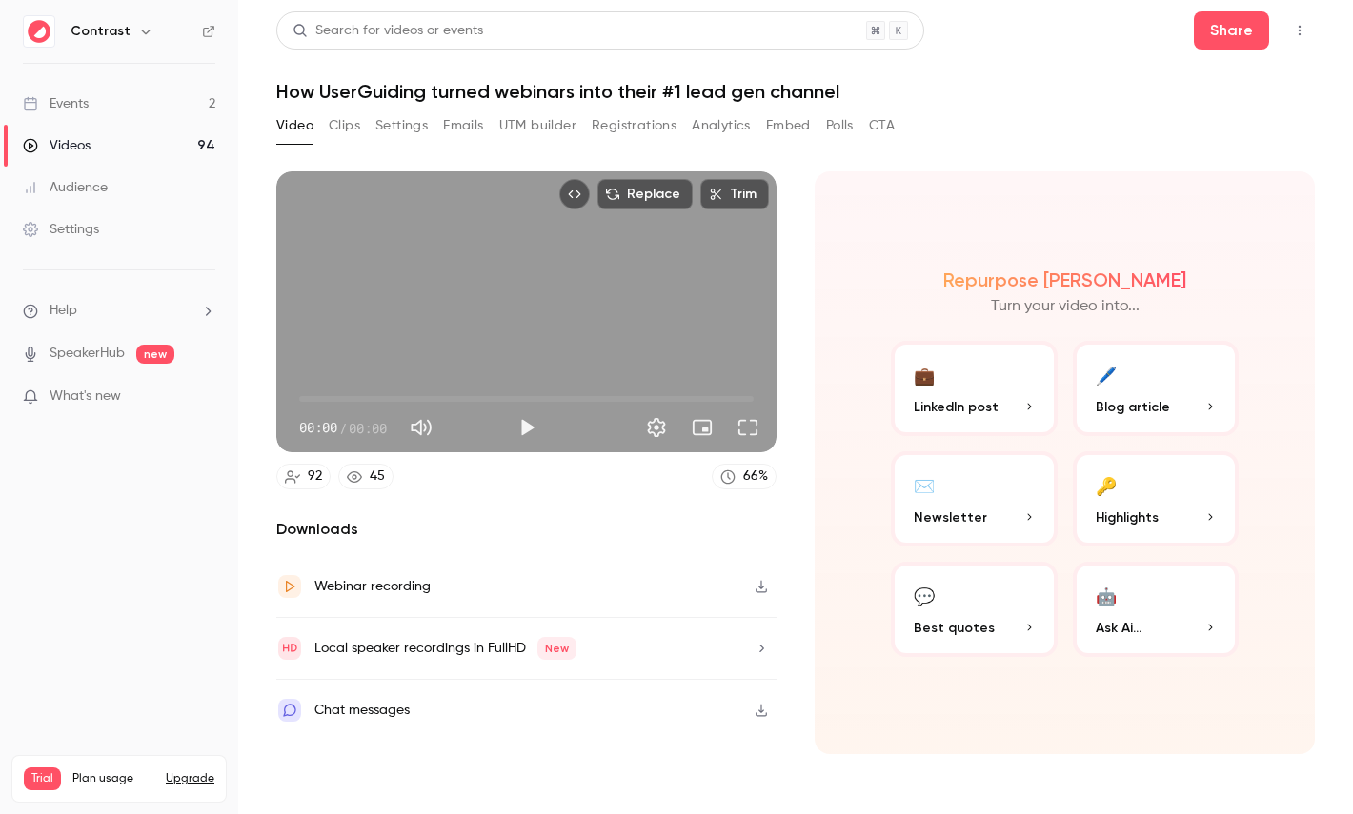
click at [641, 127] on button "Registrations" at bounding box center [634, 125] width 85 height 30
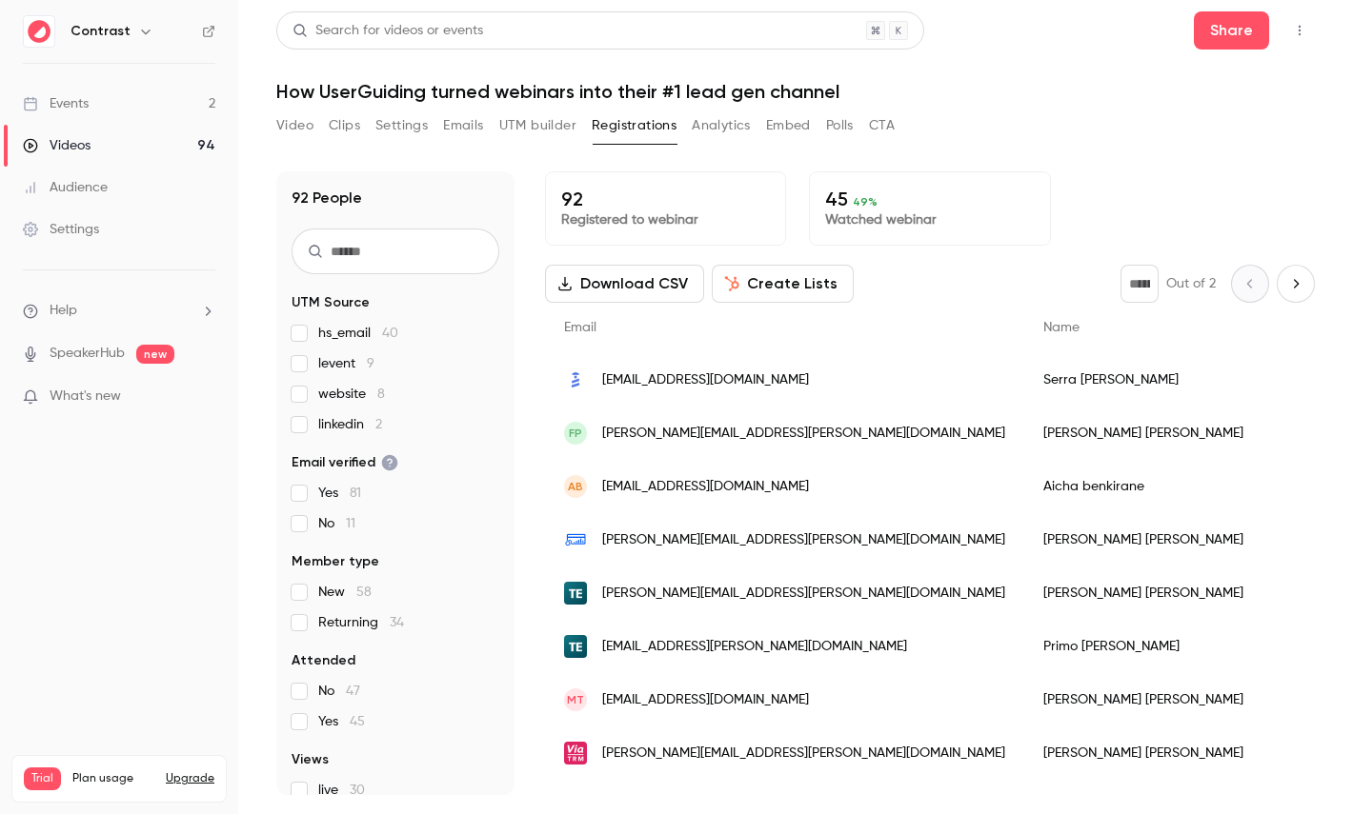
scroll to position [119, 0]
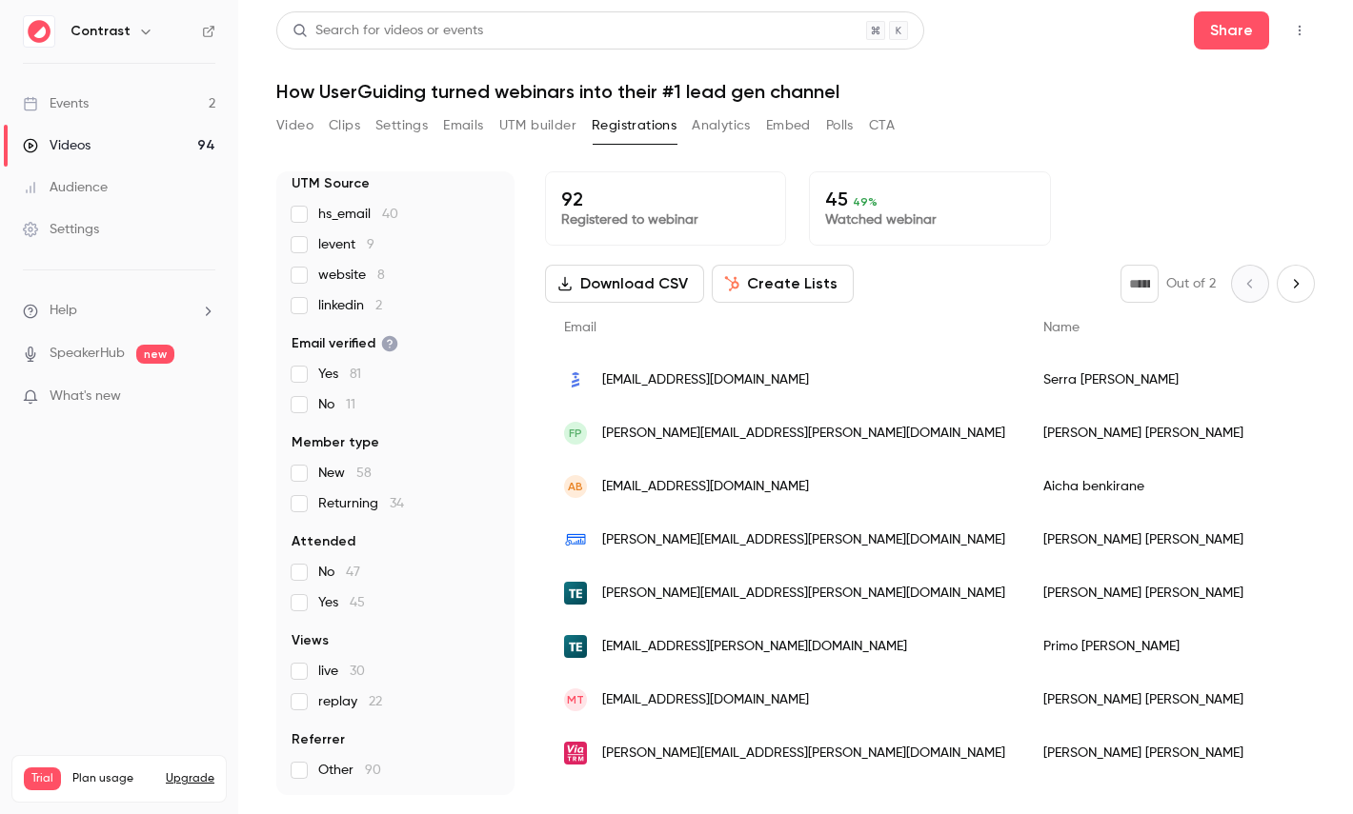
click at [730, 134] on button "Analytics" at bounding box center [721, 125] width 59 height 30
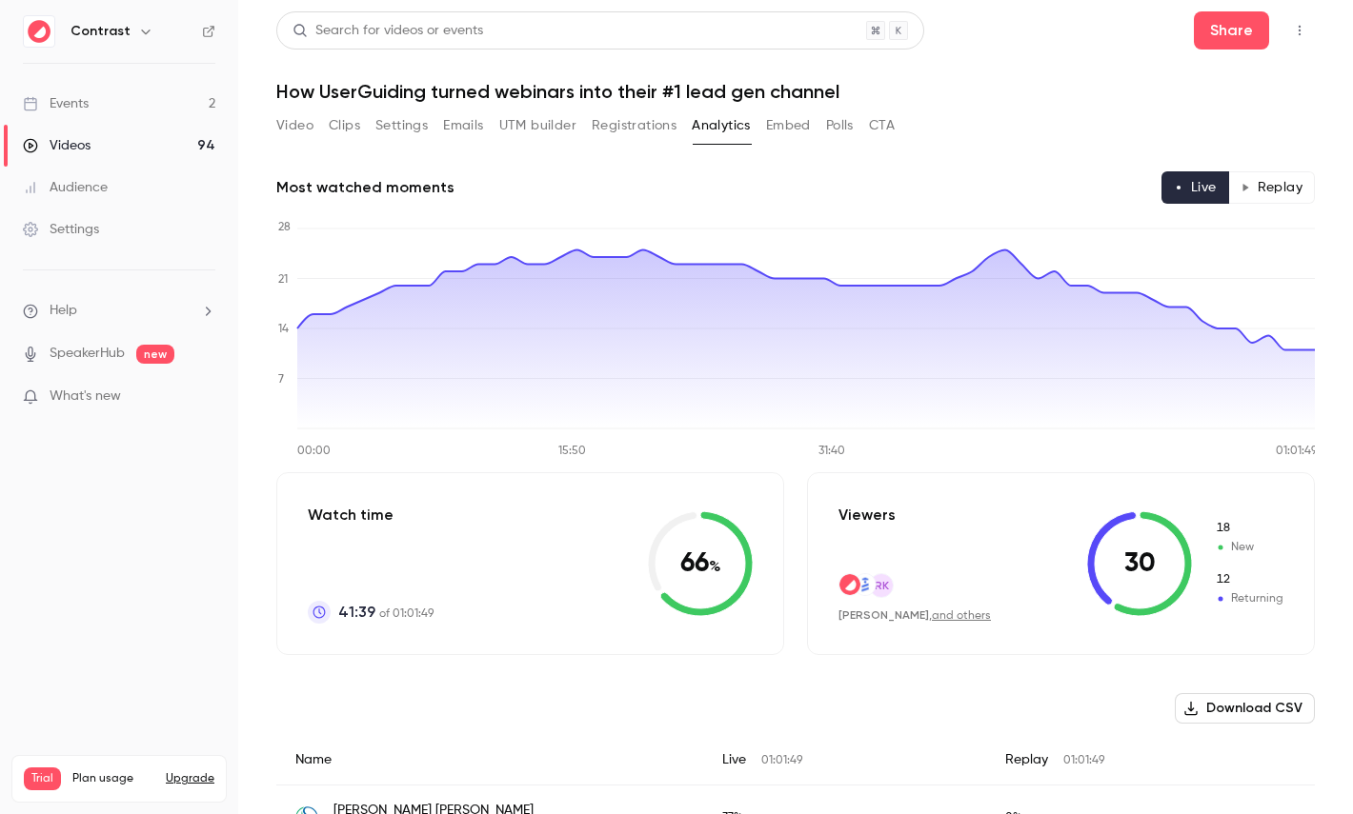
click at [1261, 184] on button "Replay" at bounding box center [1271, 187] width 87 height 32
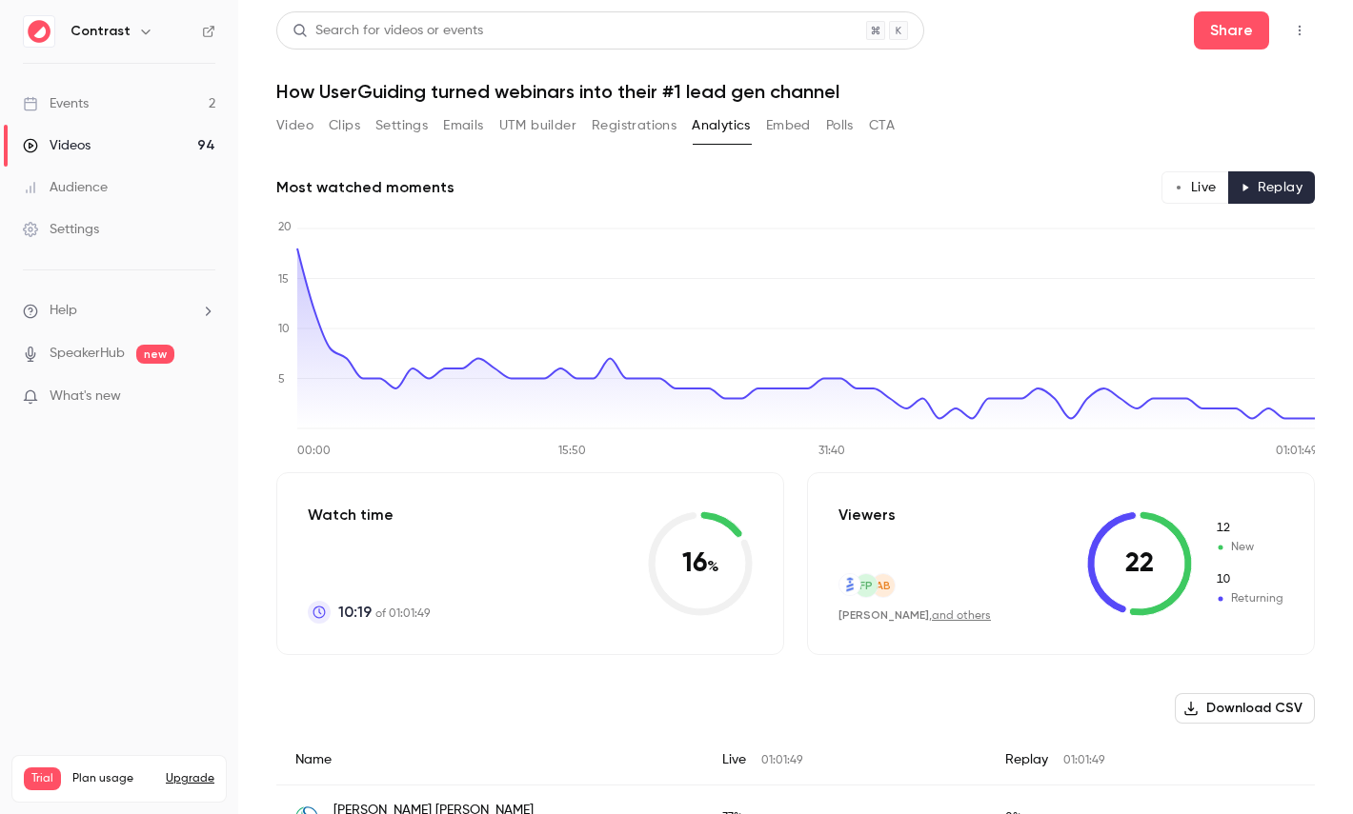
click at [840, 129] on button "Polls" at bounding box center [840, 125] width 28 height 30
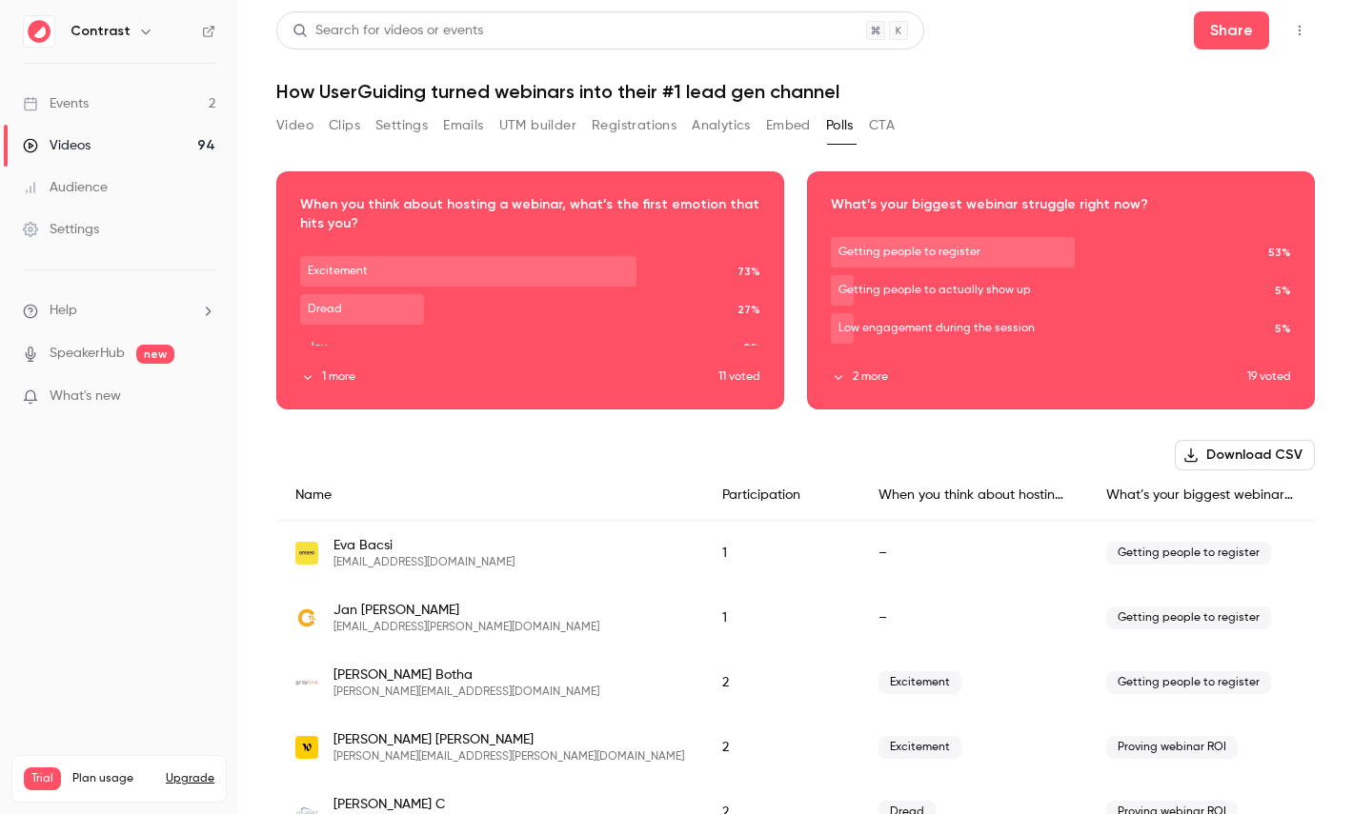
click at [882, 120] on button "CTA" at bounding box center [882, 125] width 26 height 30
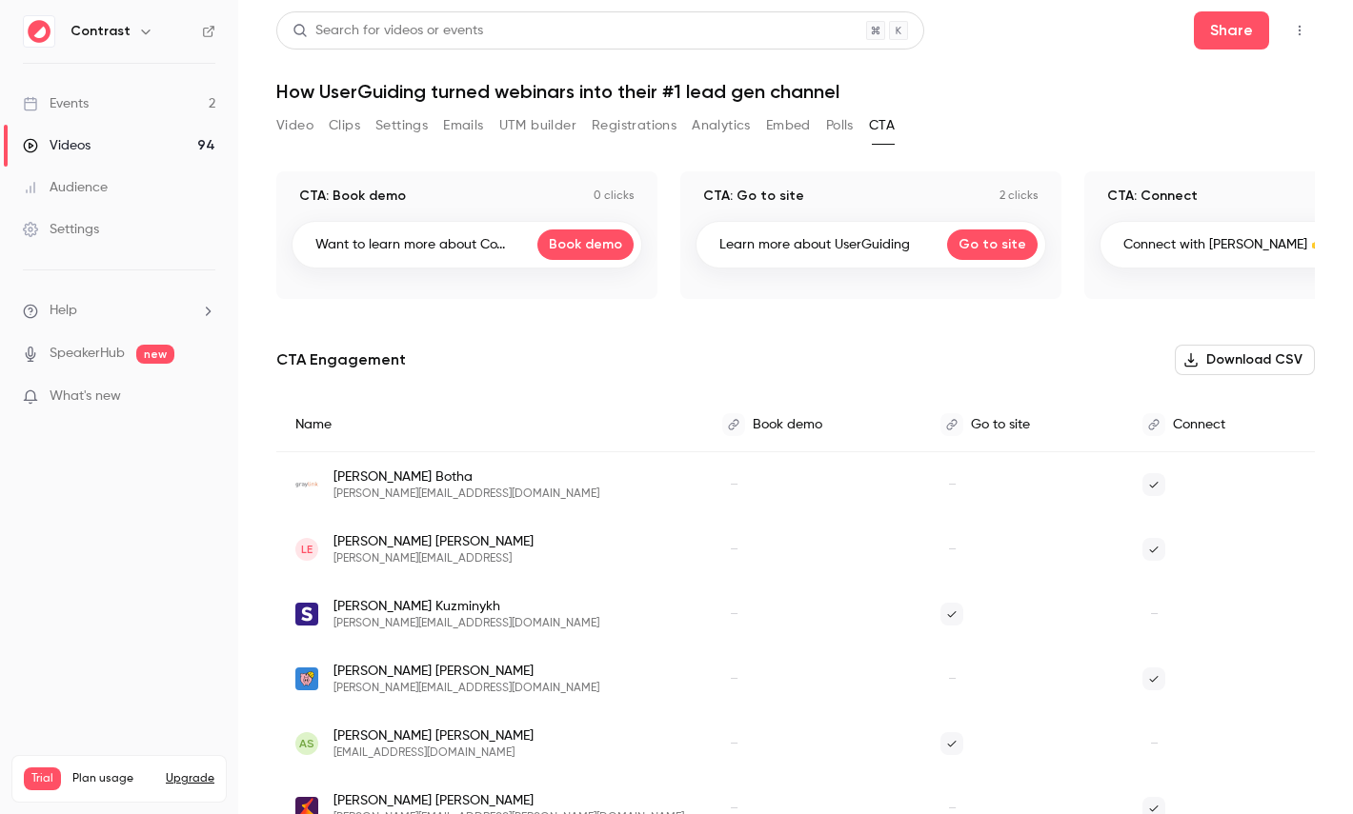
click at [291, 122] on button "Video" at bounding box center [294, 125] width 37 height 30
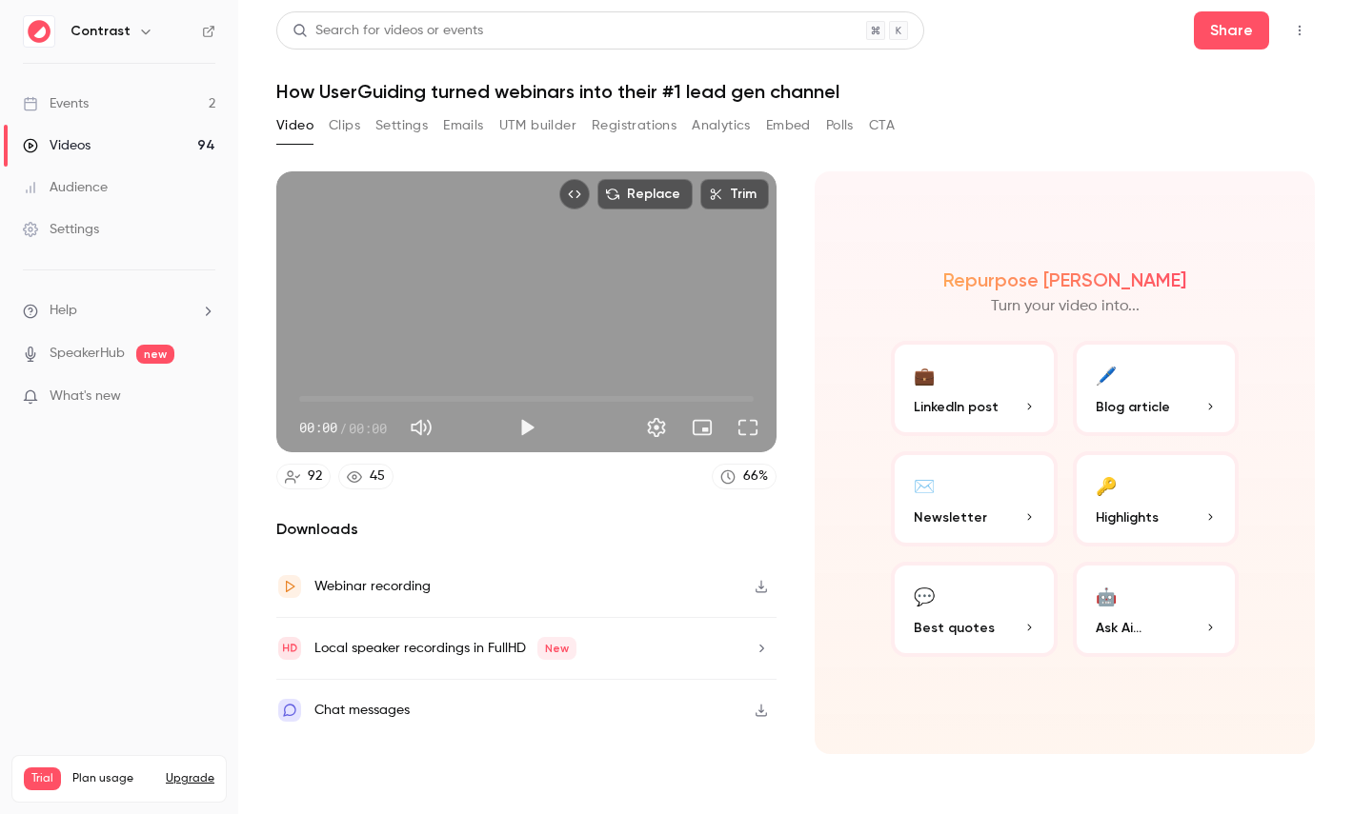
click at [653, 116] on button "Registrations" at bounding box center [634, 125] width 85 height 30
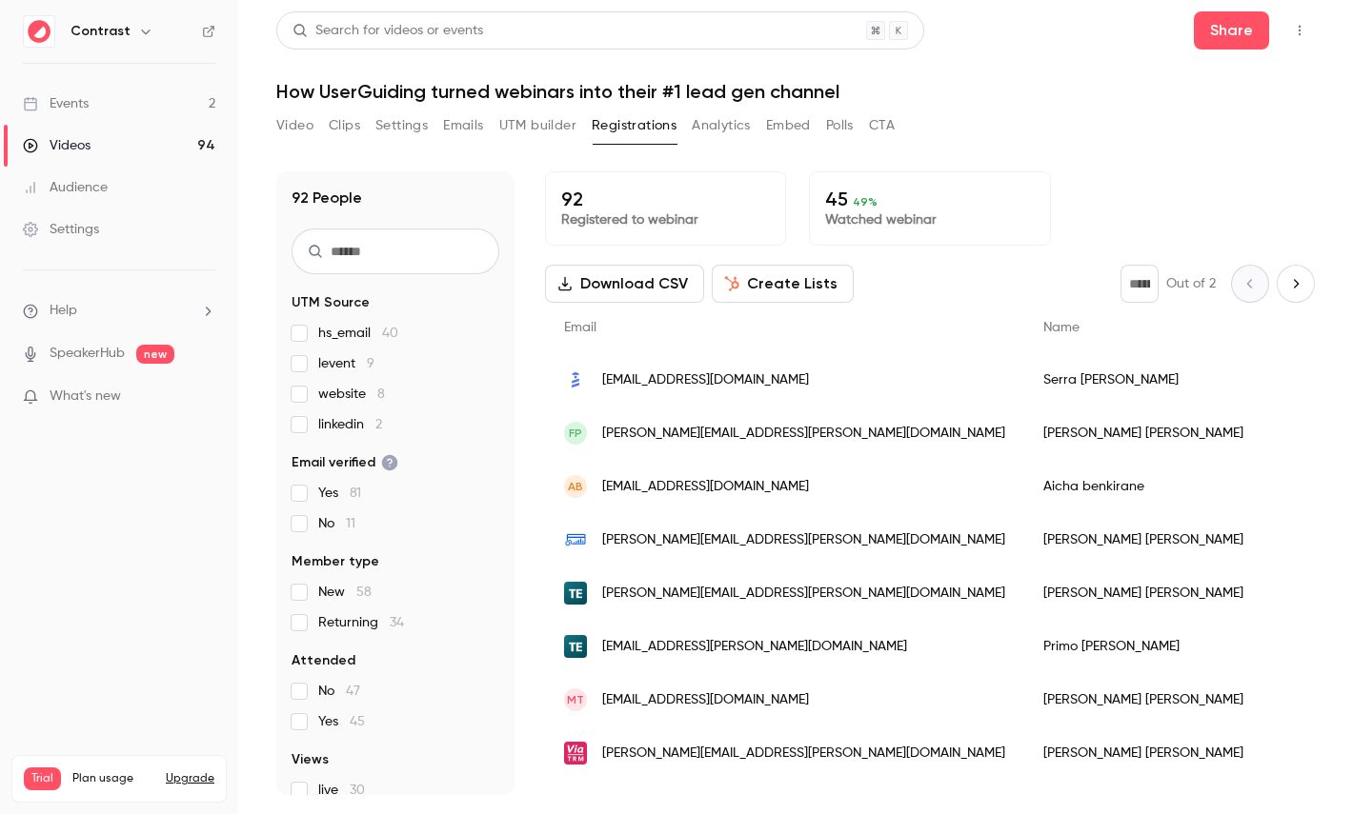
click at [777, 279] on button "Create Lists" at bounding box center [783, 284] width 142 height 38
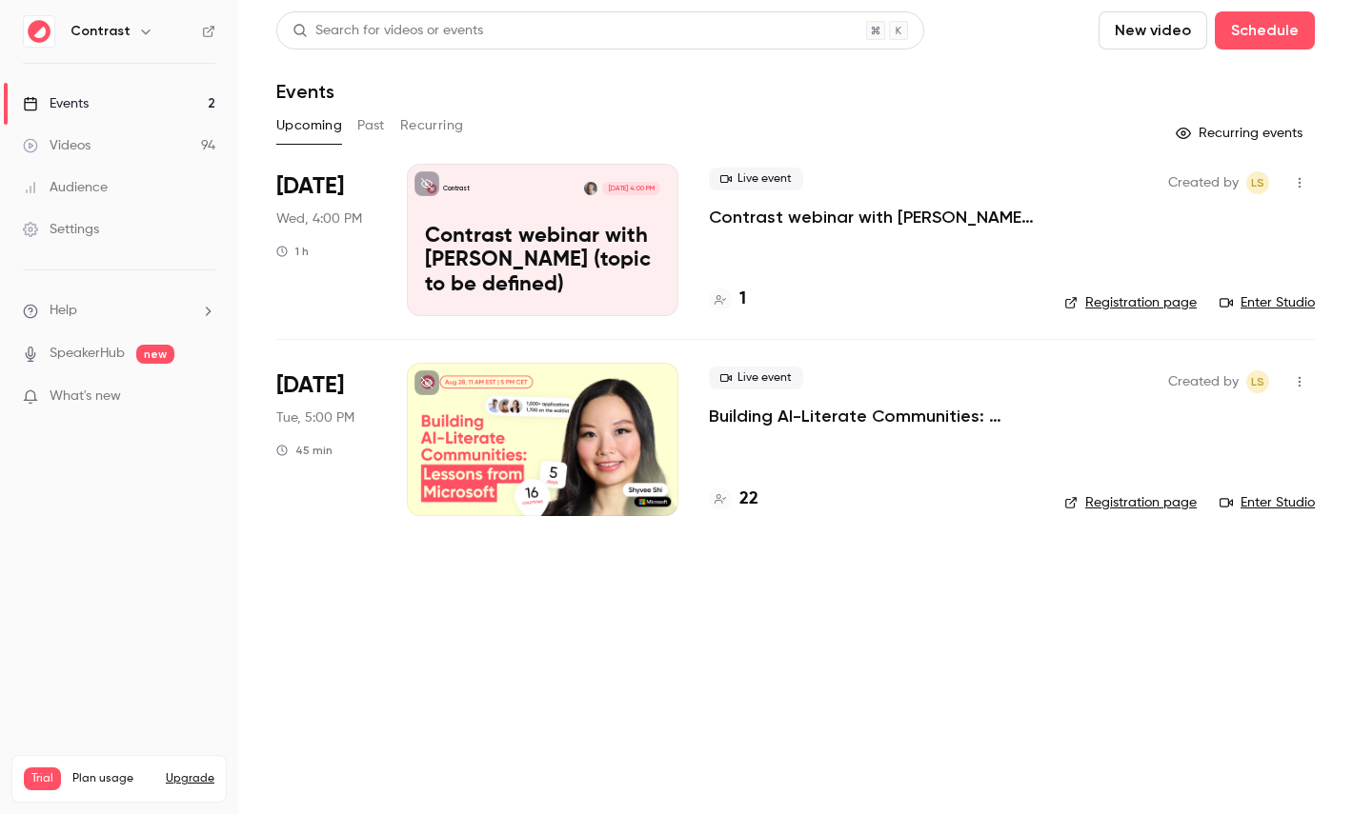
click at [142, 33] on icon "button" at bounding box center [145, 31] width 15 height 15
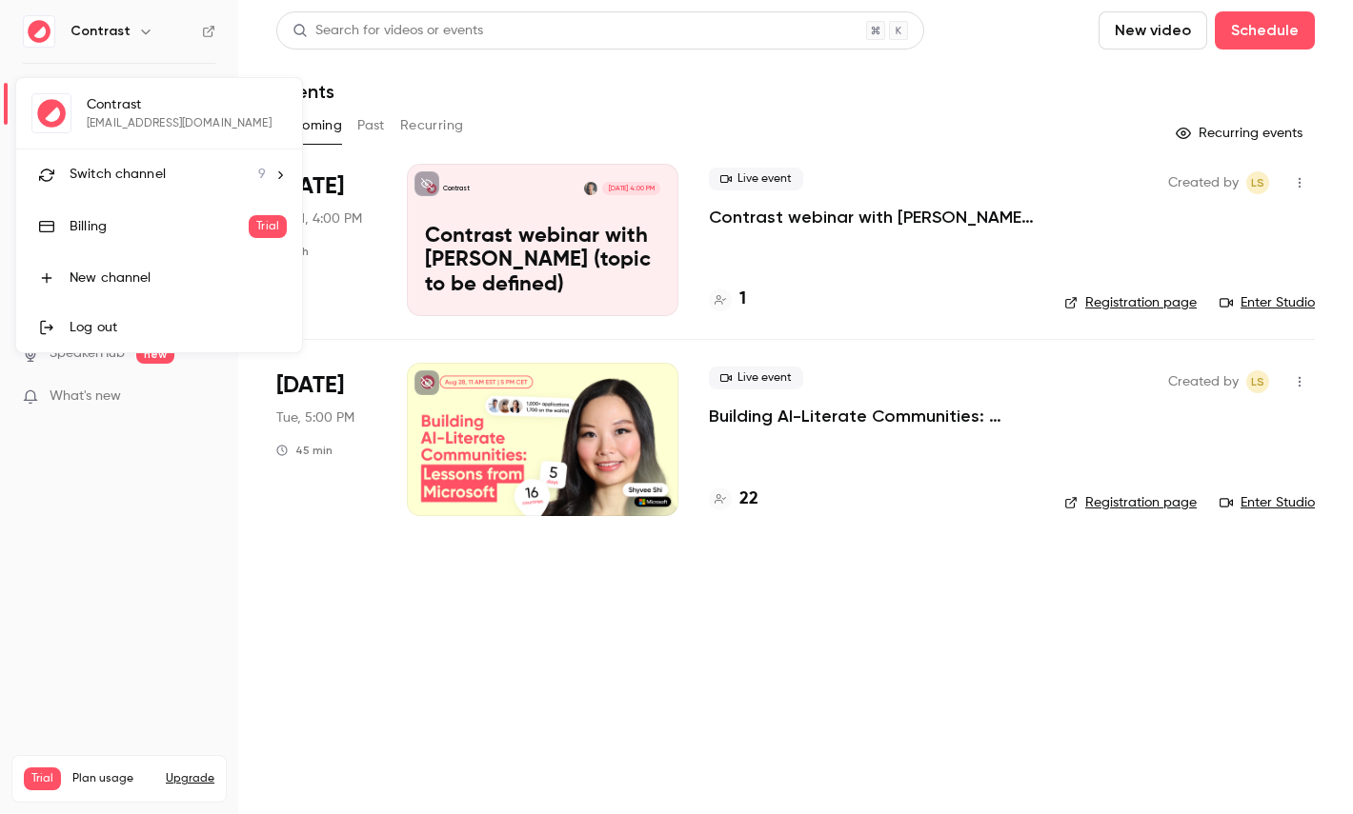
click at [160, 169] on span "Switch channel" at bounding box center [118, 175] width 96 height 20
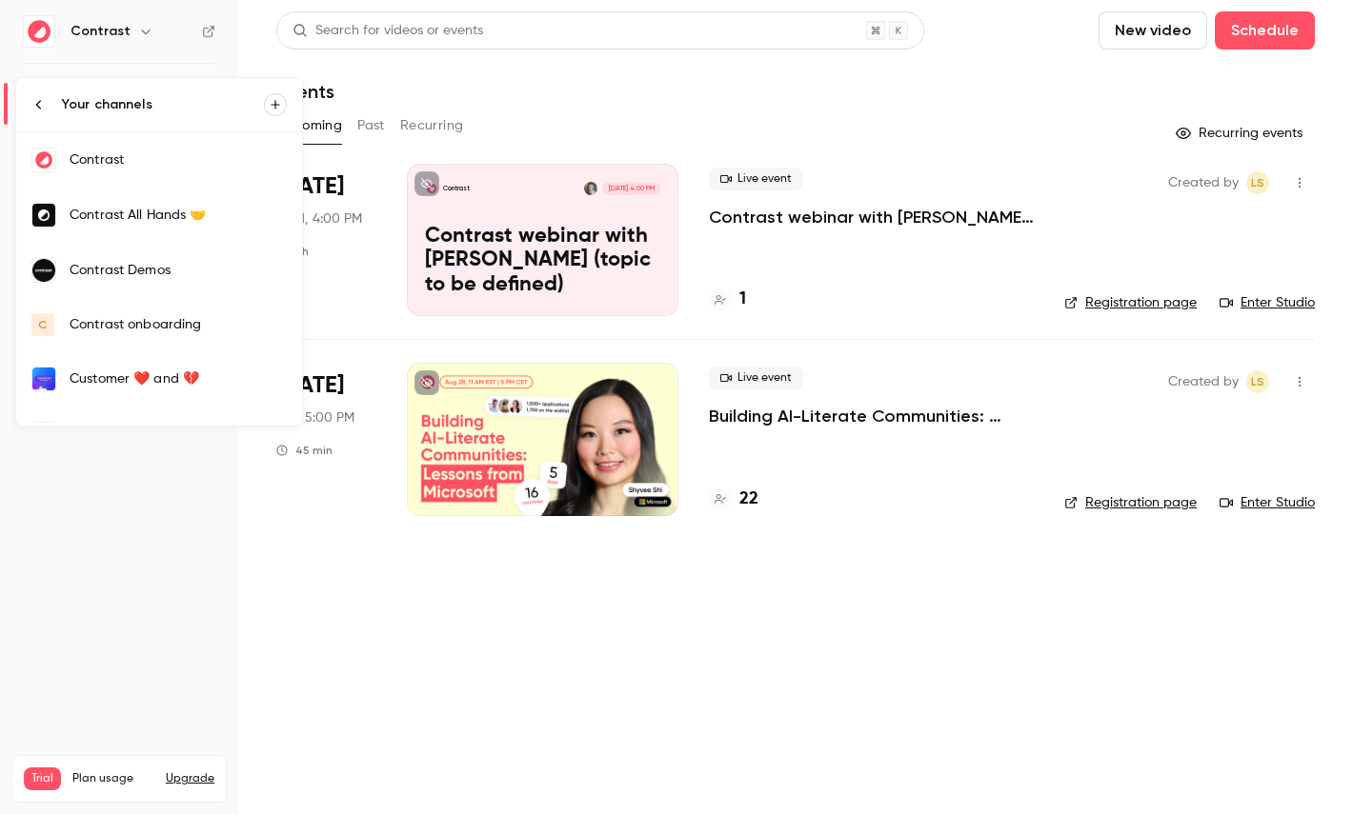
click at [162, 259] on link "Contrast Demos" at bounding box center [159, 270] width 286 height 55
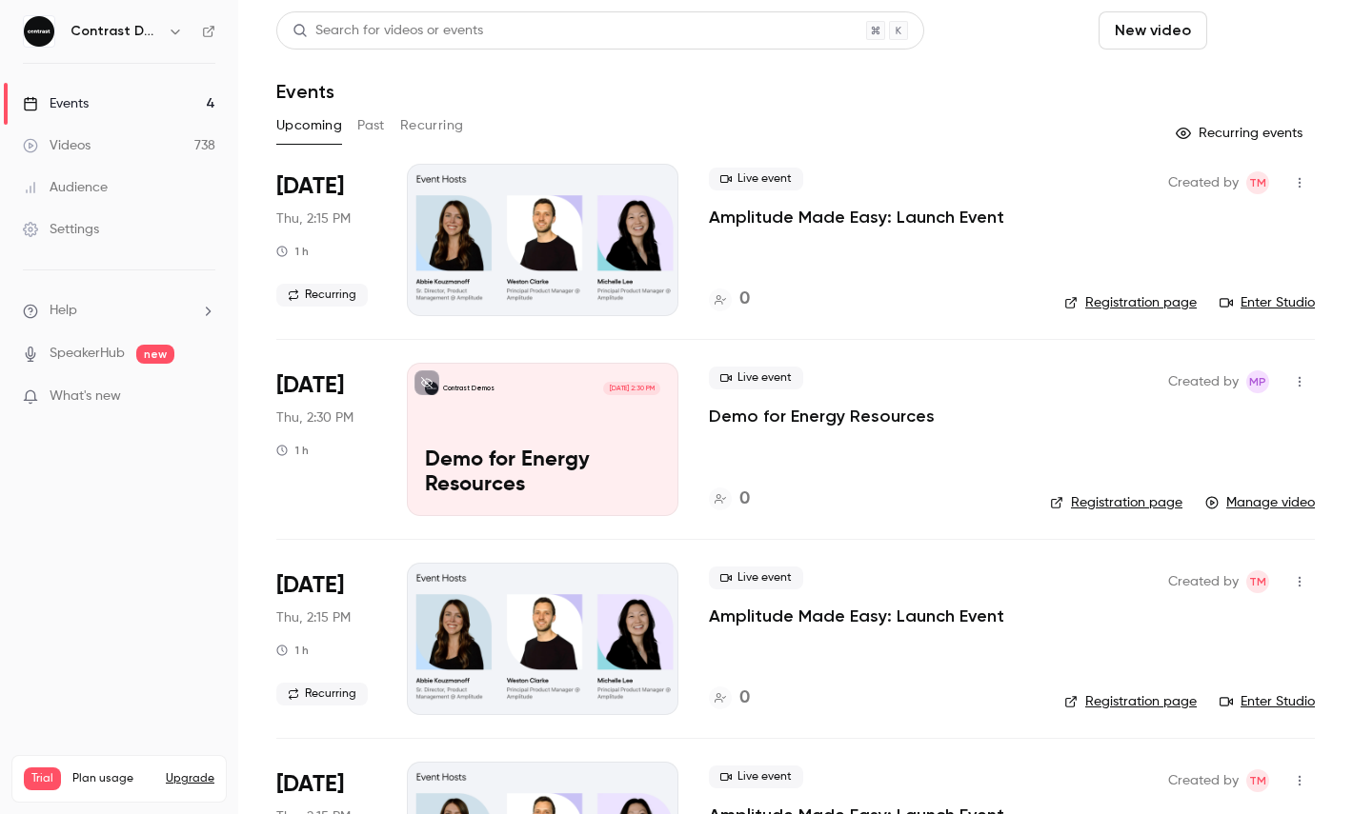
click at [1280, 27] on button "Schedule" at bounding box center [1264, 30] width 100 height 38
click at [1208, 90] on div "One time event" at bounding box center [1225, 82] width 145 height 19
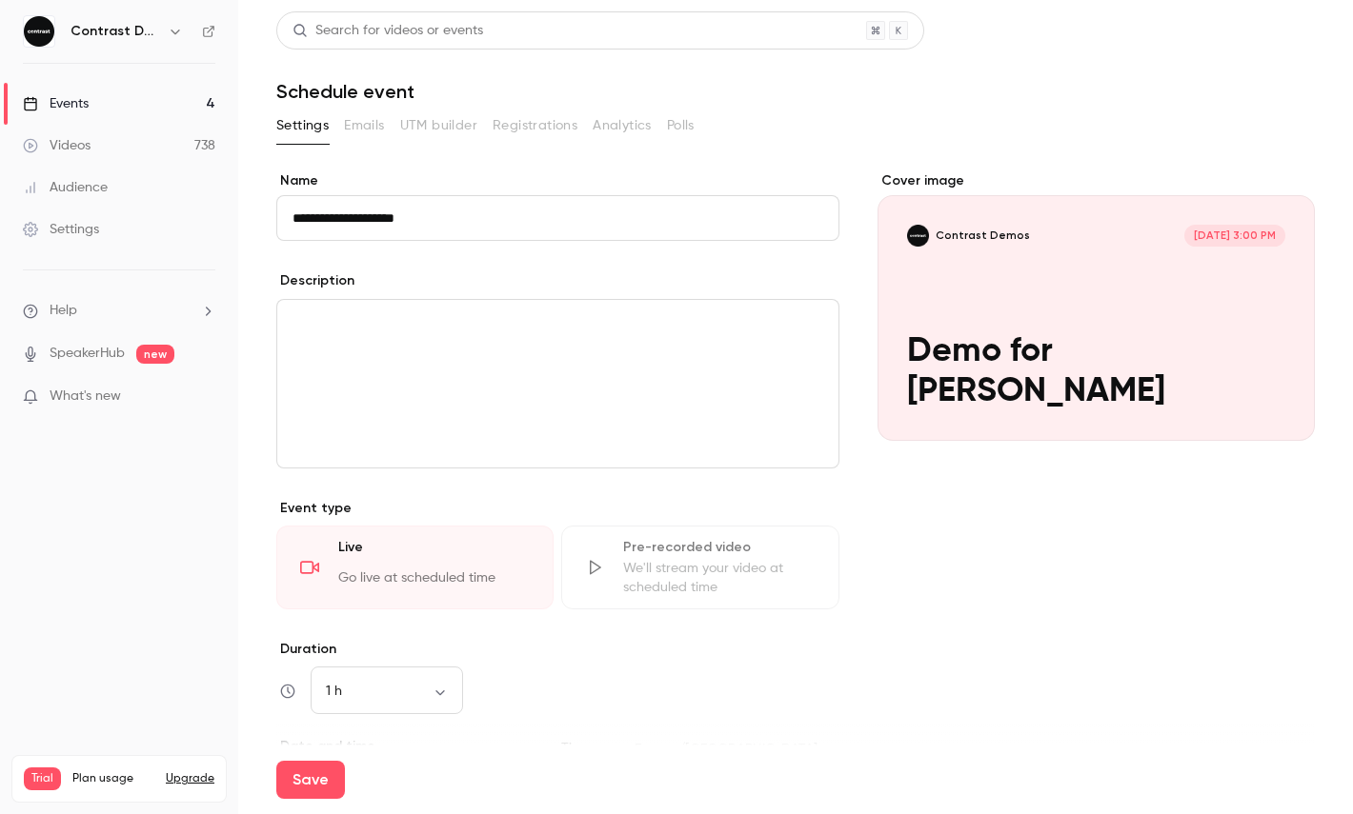
type input "**********"
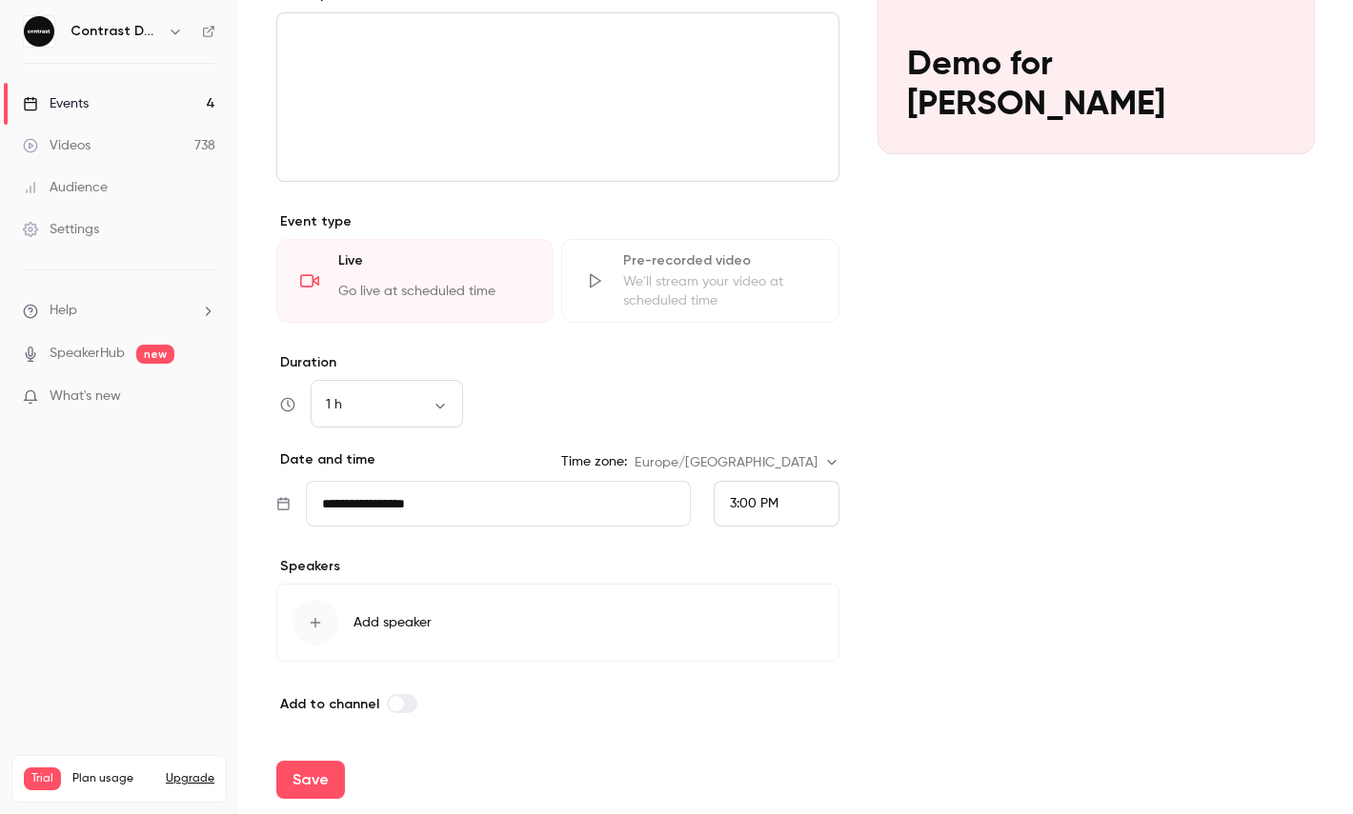
click at [797, 523] on div "3:00 PM" at bounding box center [776, 504] width 126 height 46
click at [769, 409] on span "3:30 PM" at bounding box center [754, 413] width 48 height 13
click at [328, 764] on button "Save" at bounding box center [310, 780] width 69 height 38
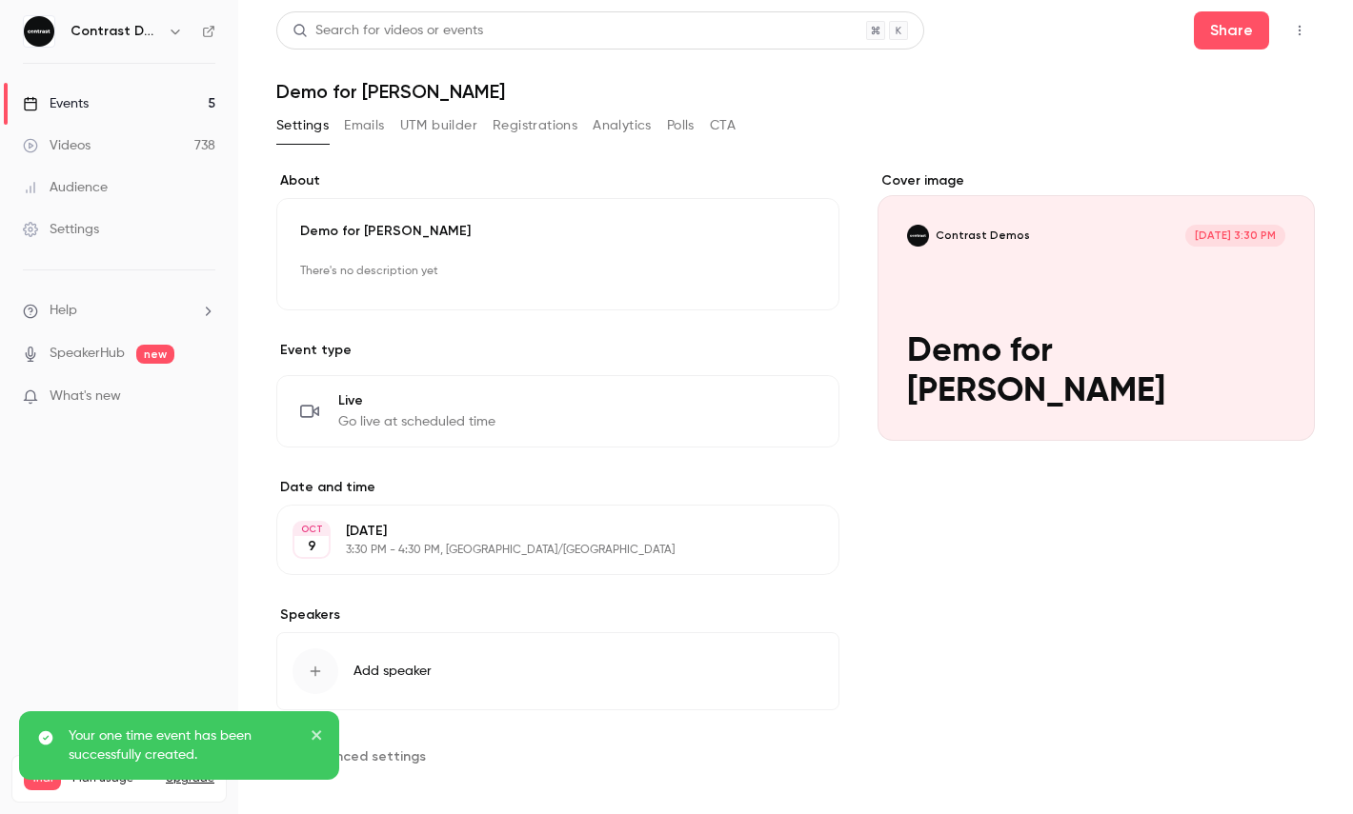
click at [1312, 24] on button "button" at bounding box center [1299, 30] width 30 height 30
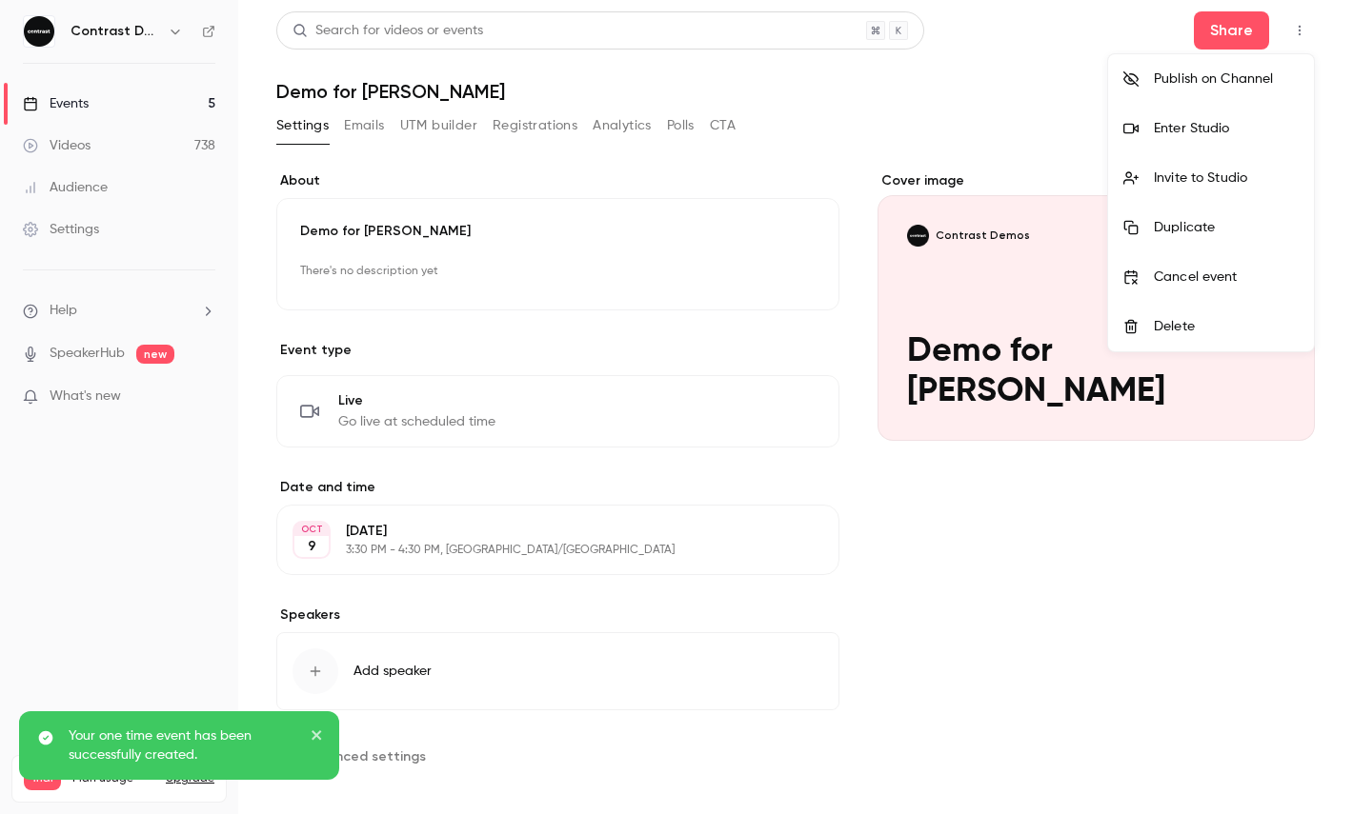
click at [1218, 114] on li "Enter Studio" at bounding box center [1211, 129] width 206 height 50
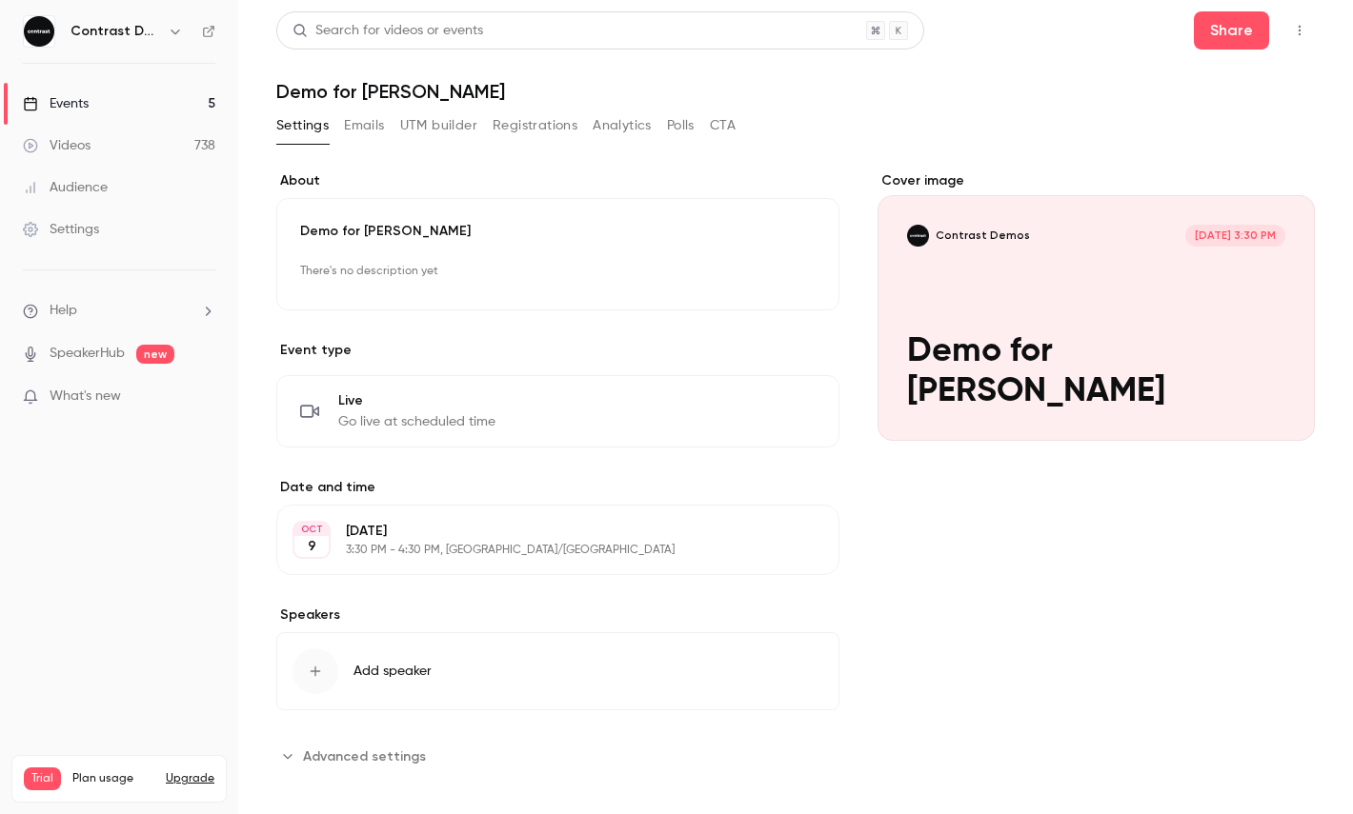
click at [653, 344] on p "Event type" at bounding box center [557, 350] width 563 height 19
